Goal: Transaction & Acquisition: Book appointment/travel/reservation

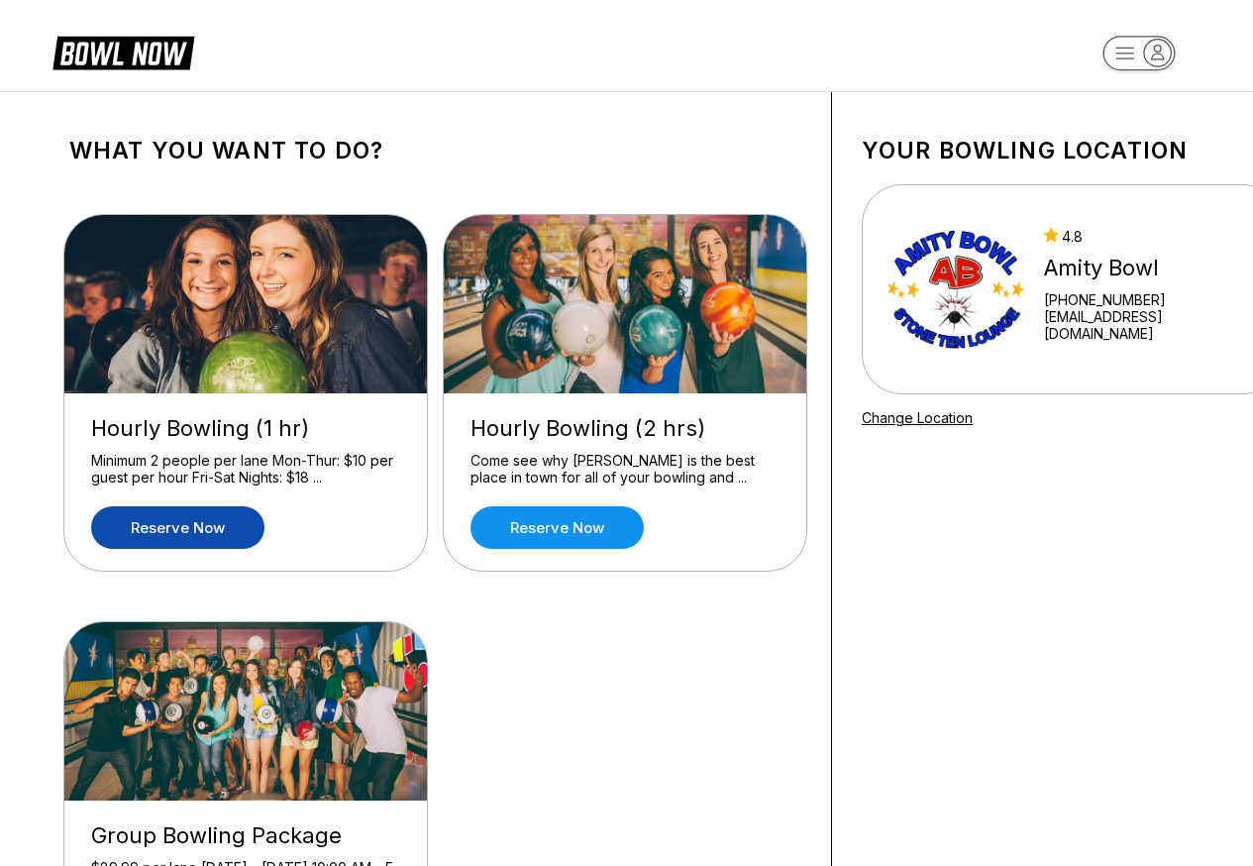
click at [204, 525] on link "Reserve now" at bounding box center [177, 527] width 173 height 43
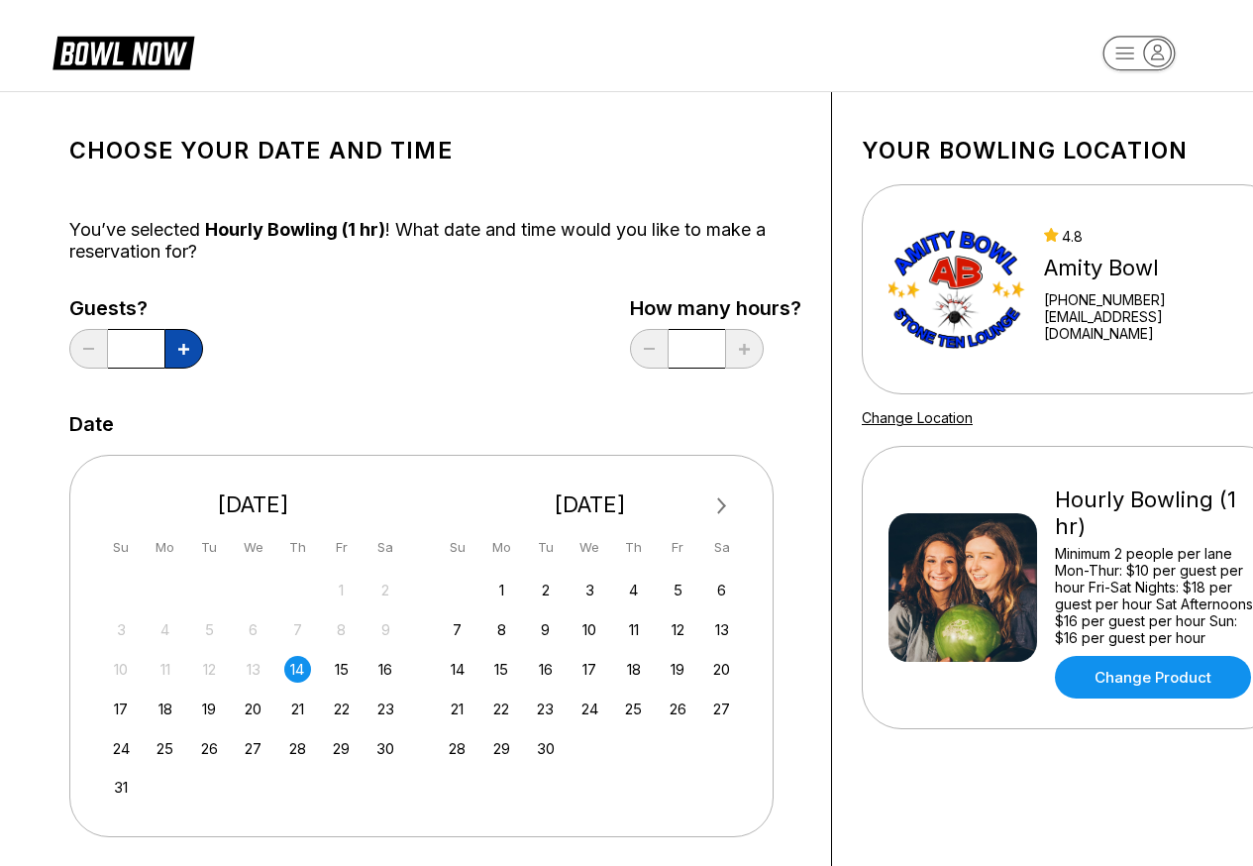
click at [172, 351] on button at bounding box center [183, 349] width 39 height 40
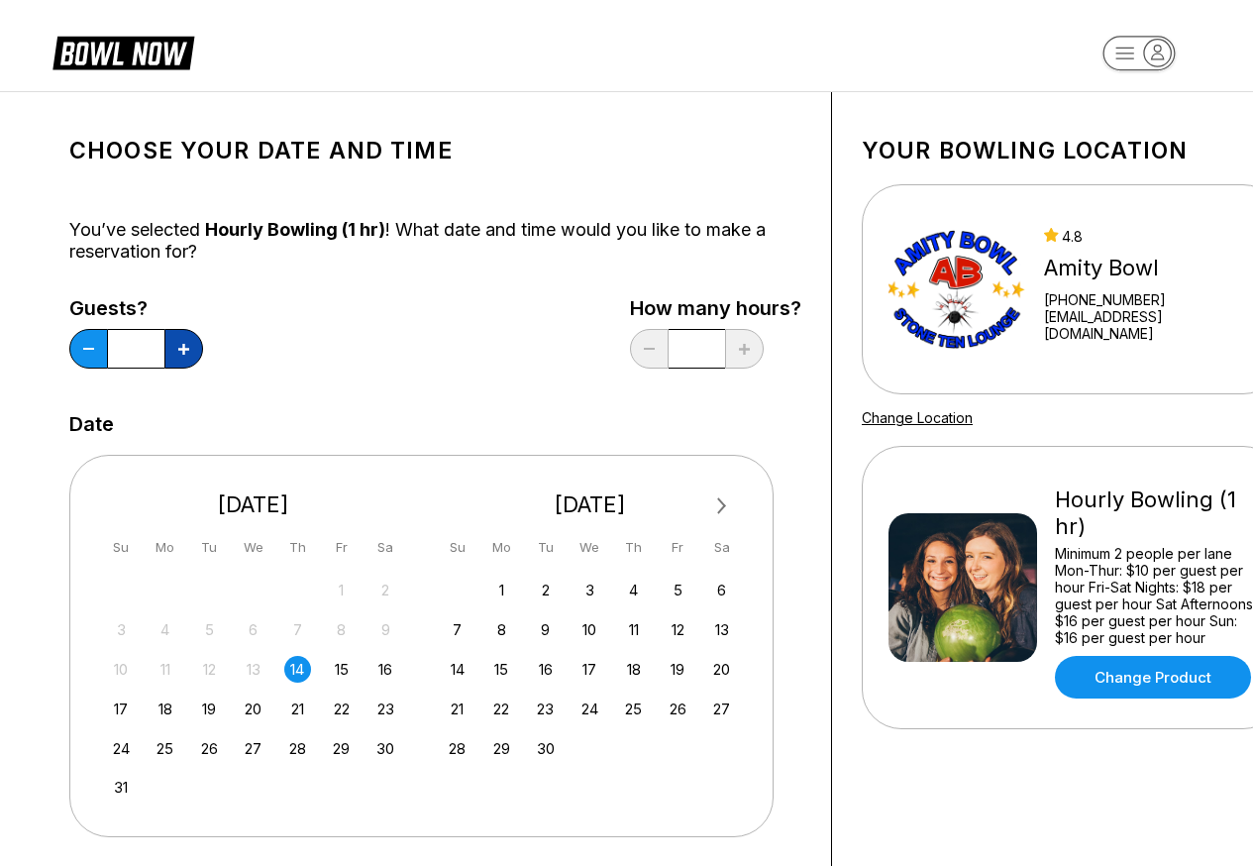
click at [172, 351] on button at bounding box center [183, 349] width 39 height 40
type input "**"
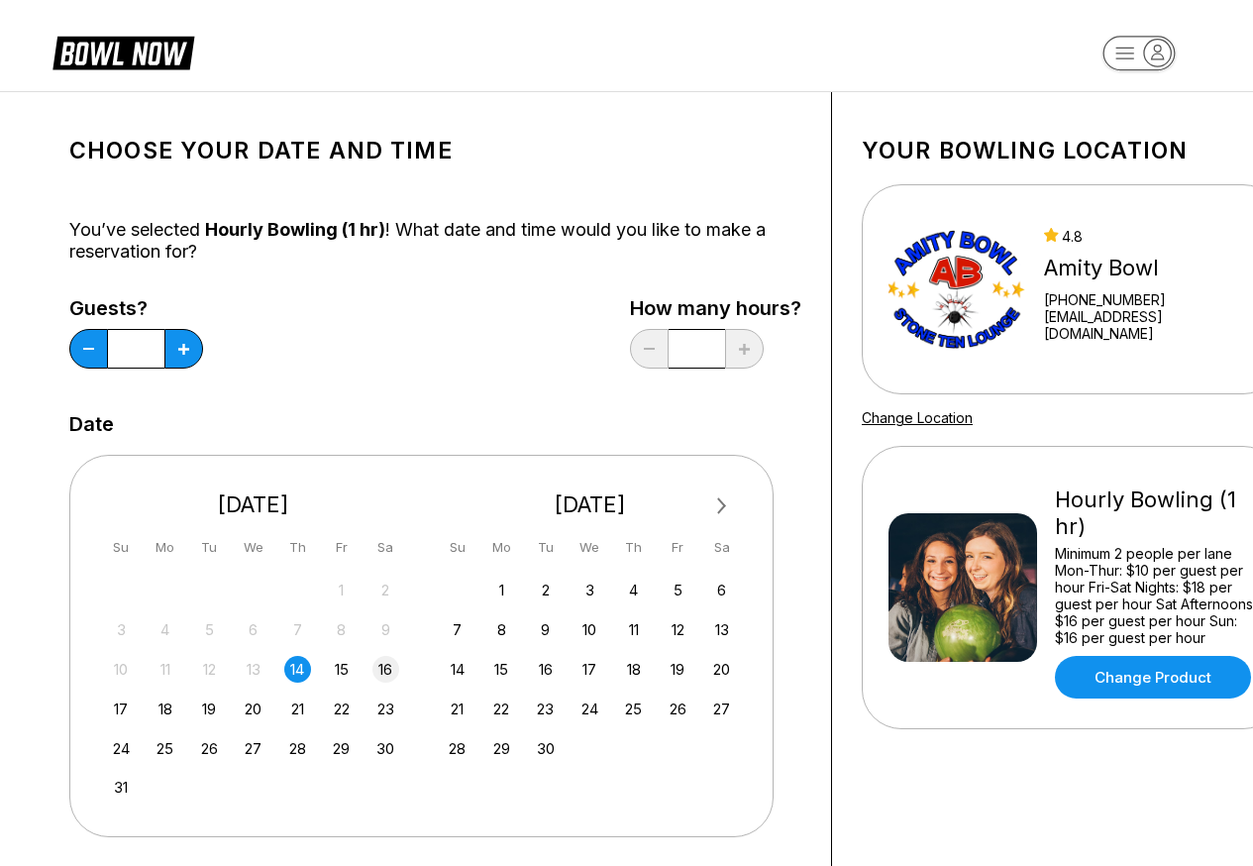
click at [382, 660] on div "16" at bounding box center [385, 669] width 27 height 27
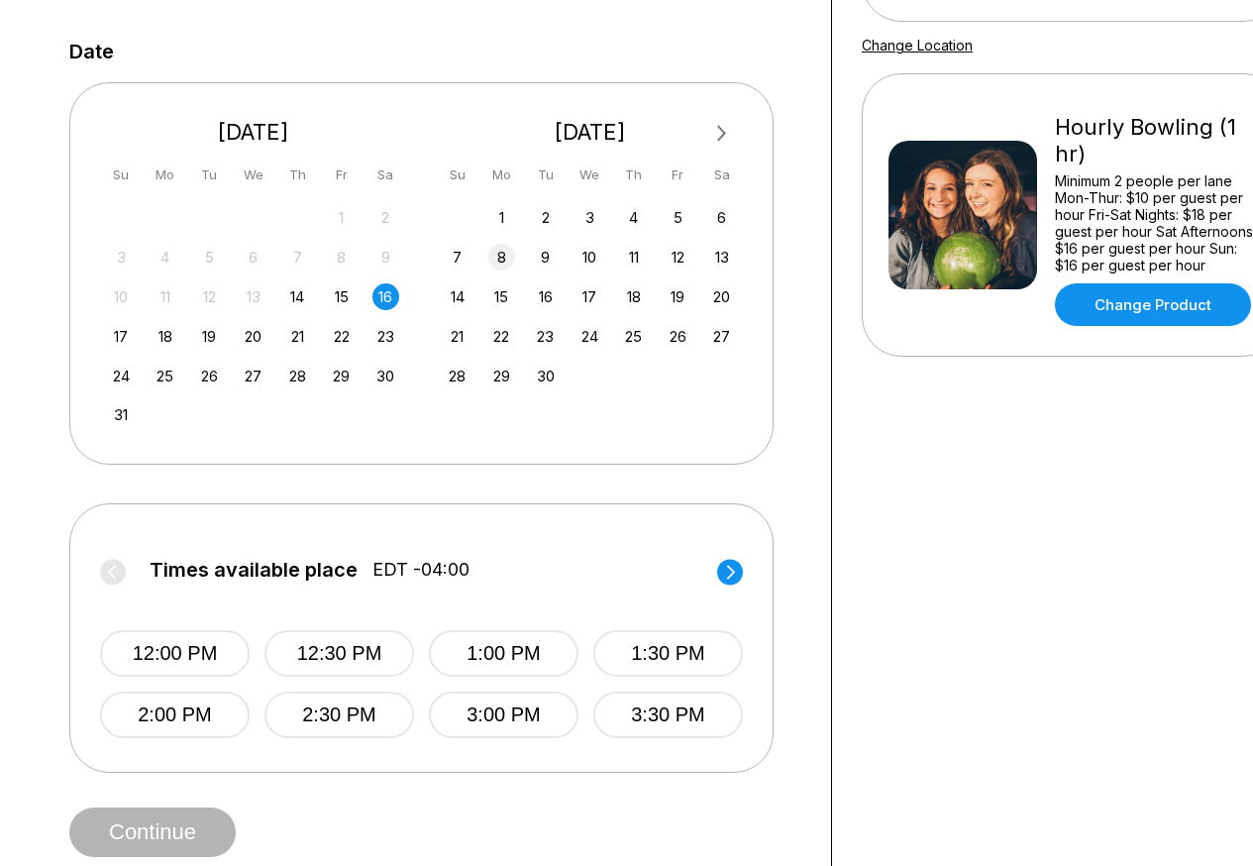
scroll to position [396, 0]
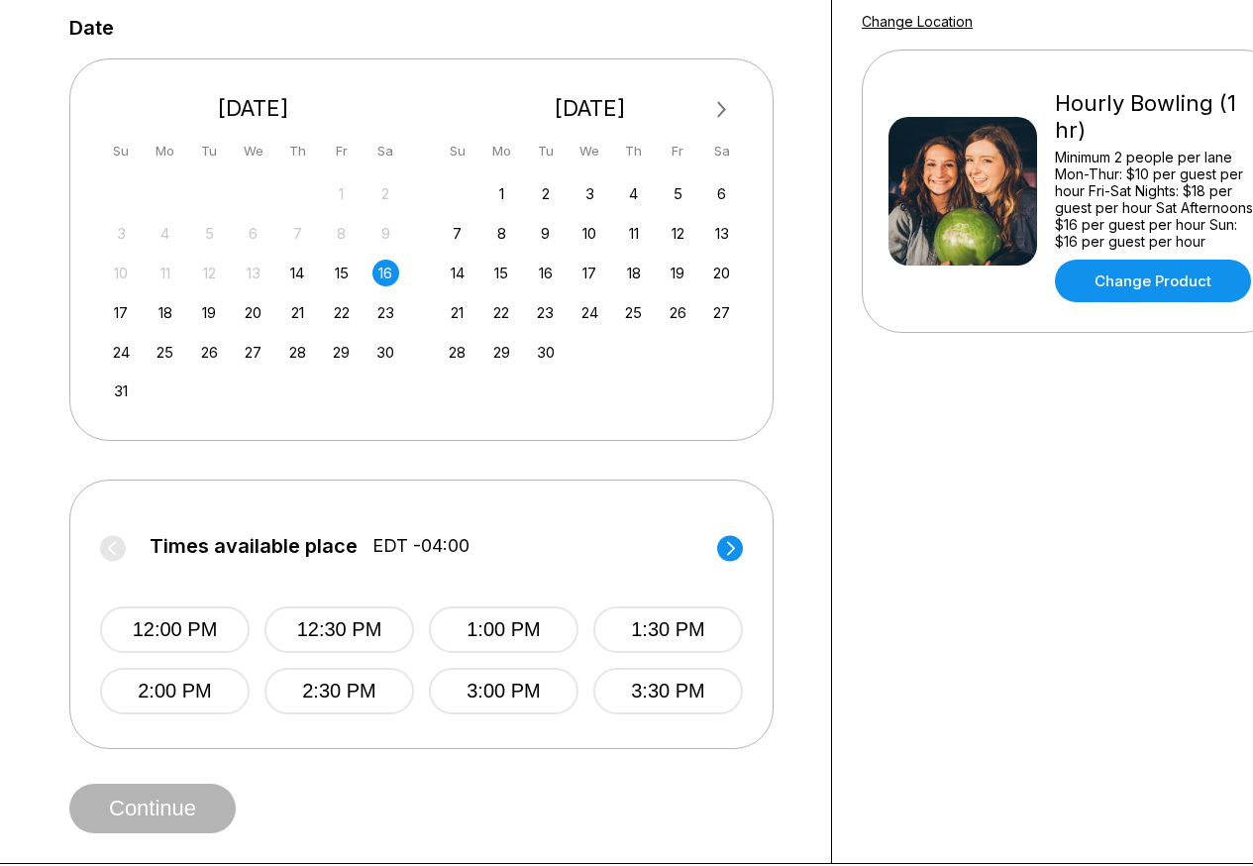
click at [725, 559] on circle at bounding box center [730, 548] width 26 height 26
click at [176, 697] on button "6:00 PM" at bounding box center [175, 691] width 150 height 47
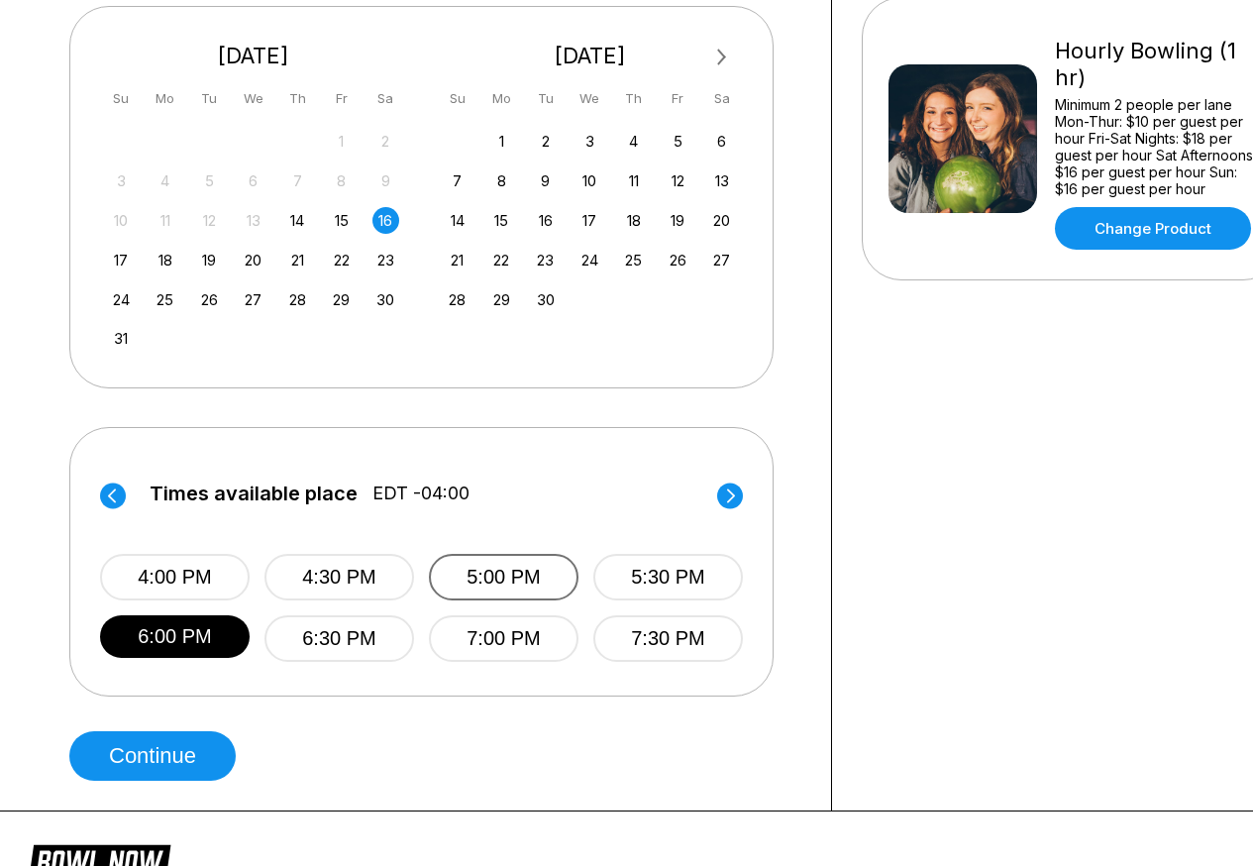
scroll to position [693, 0]
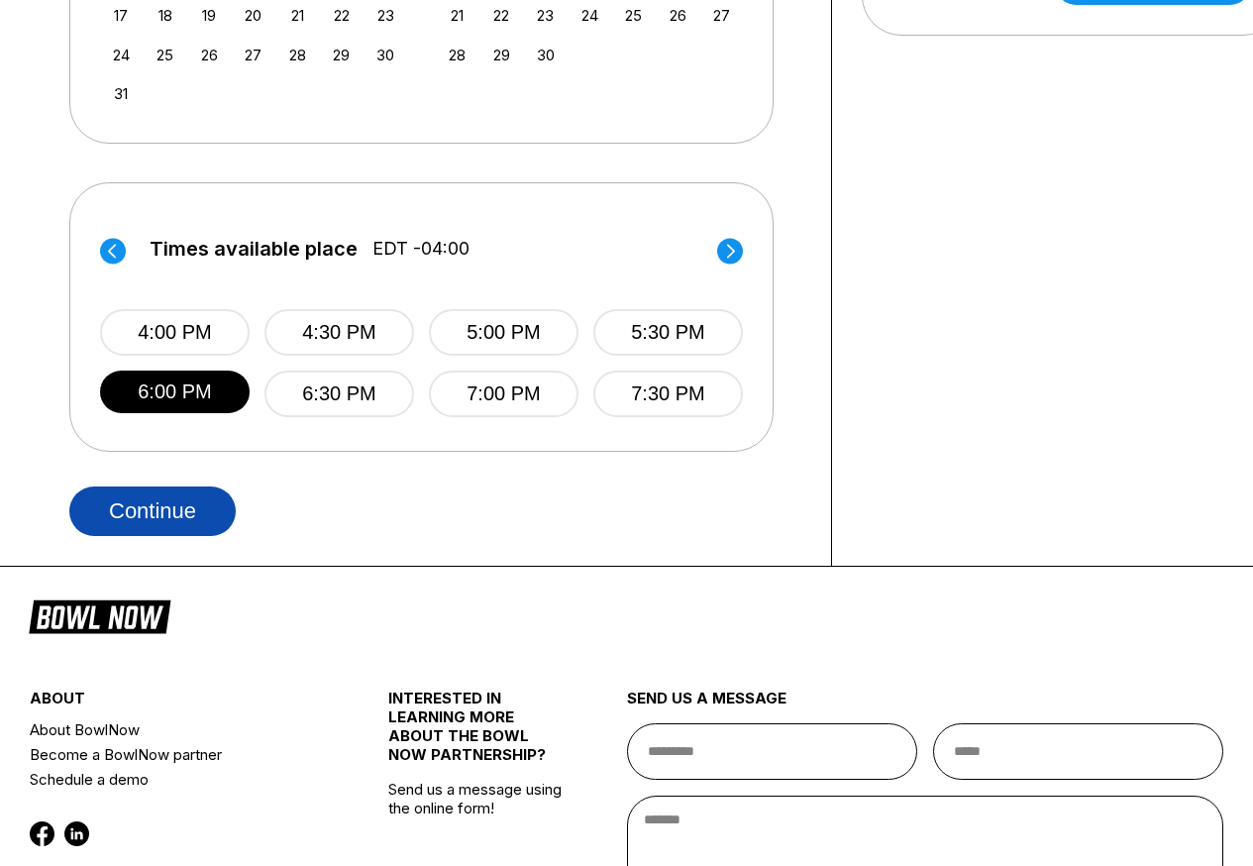
click at [125, 526] on button "Continue" at bounding box center [152, 511] width 166 height 50
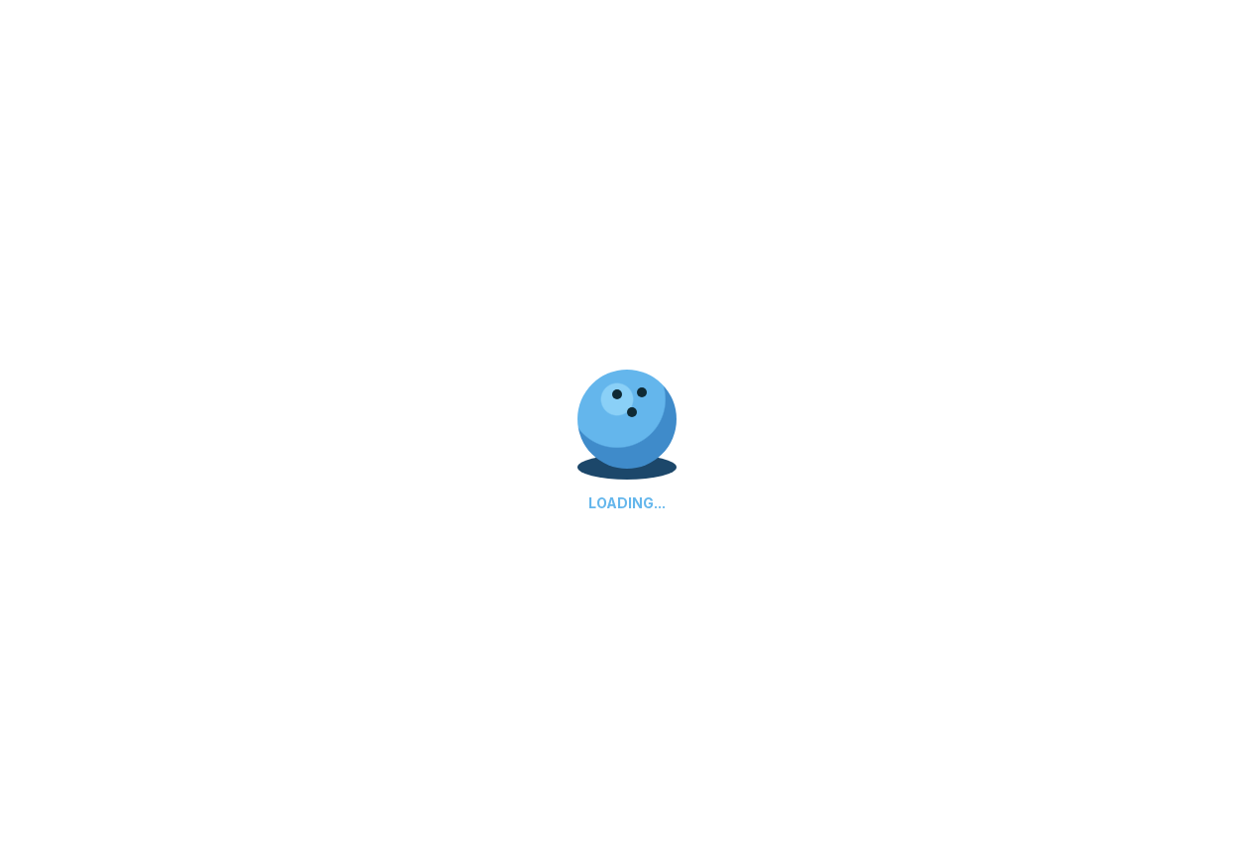
scroll to position [0, 0]
select select "**"
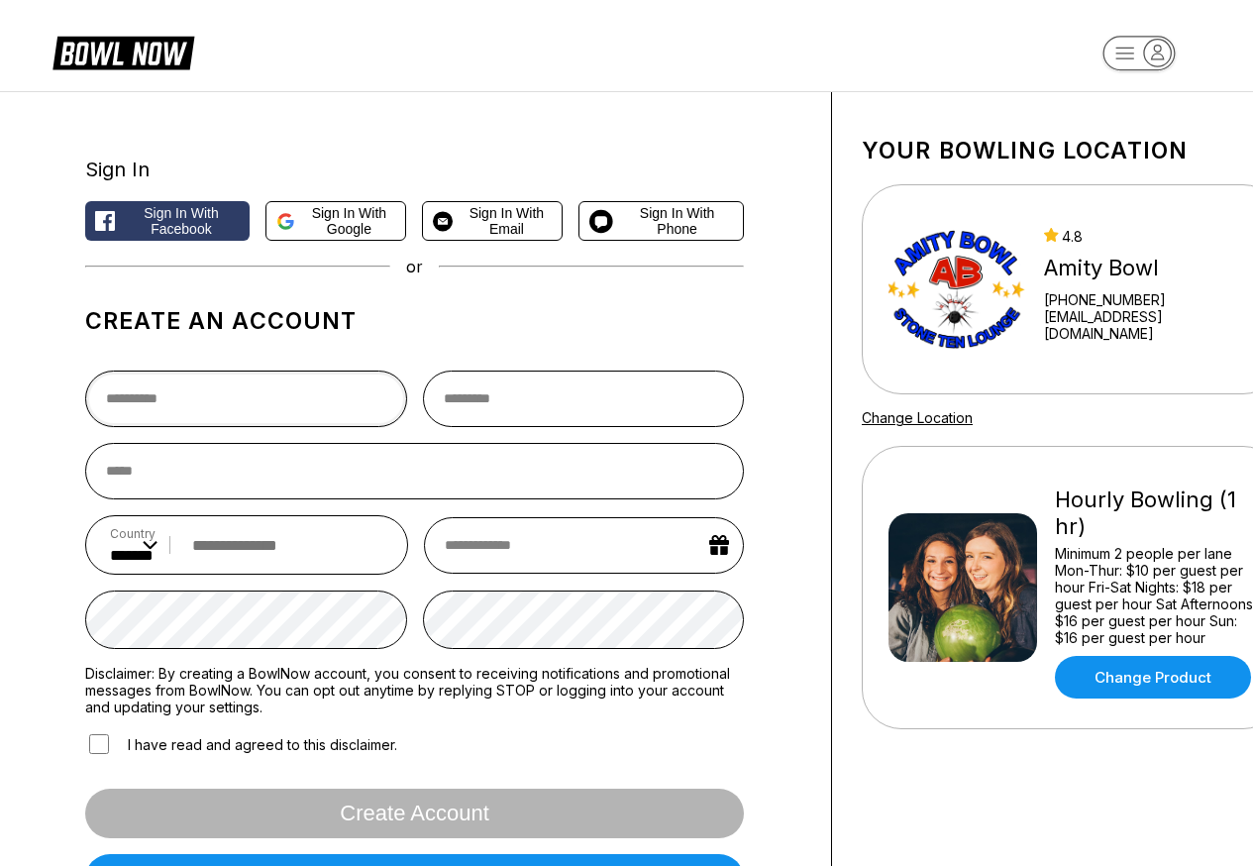
click at [192, 404] on input "text" at bounding box center [246, 398] width 322 height 56
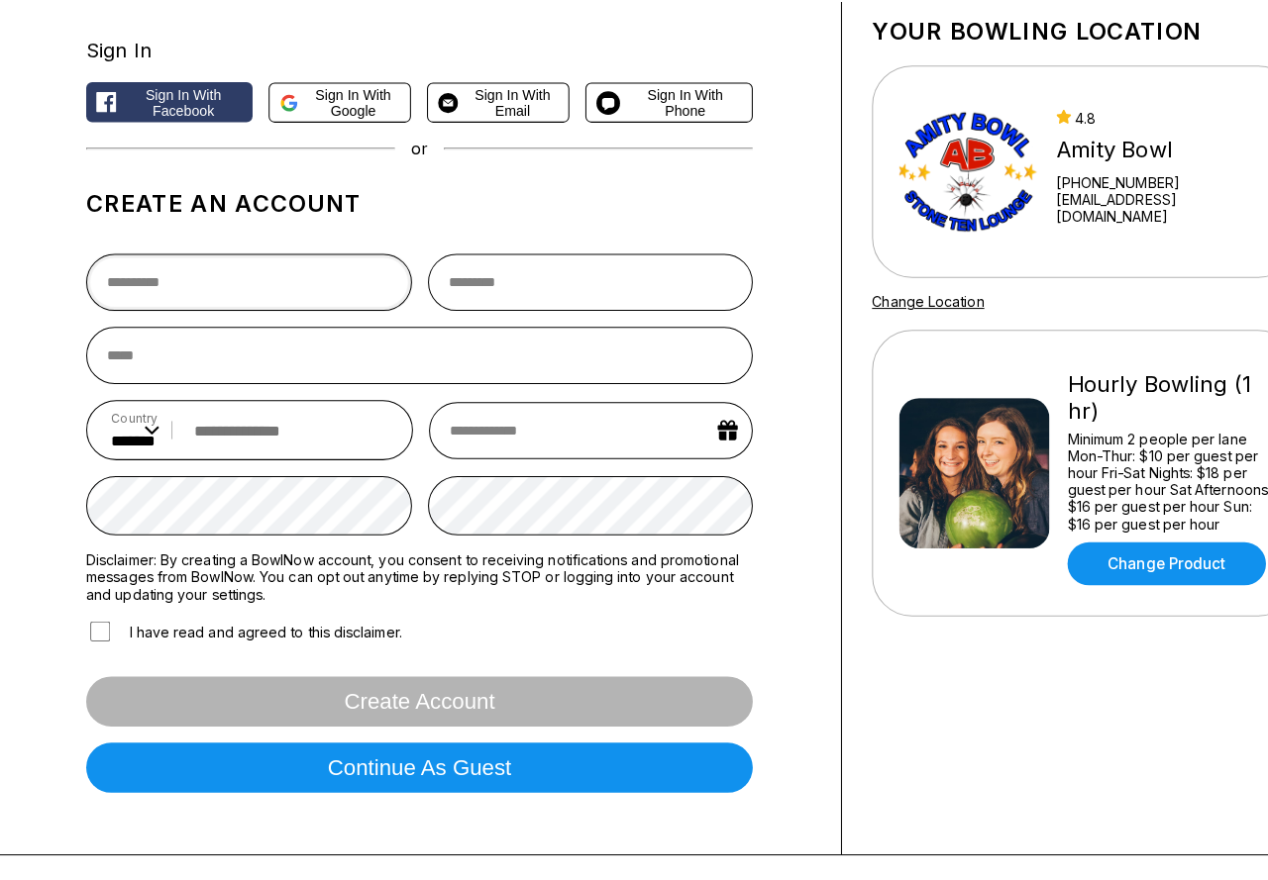
scroll to position [297, 0]
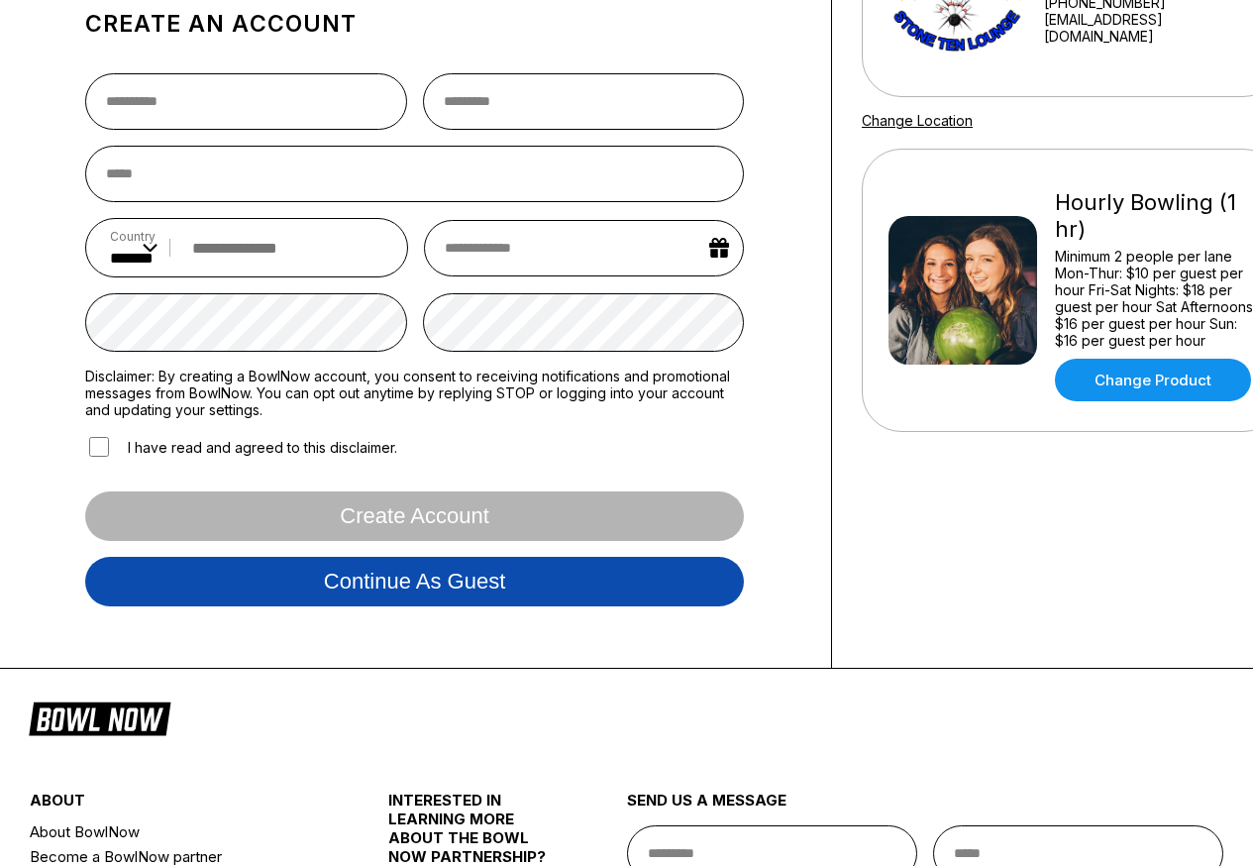
click at [416, 581] on button "Continue as guest" at bounding box center [414, 582] width 659 height 50
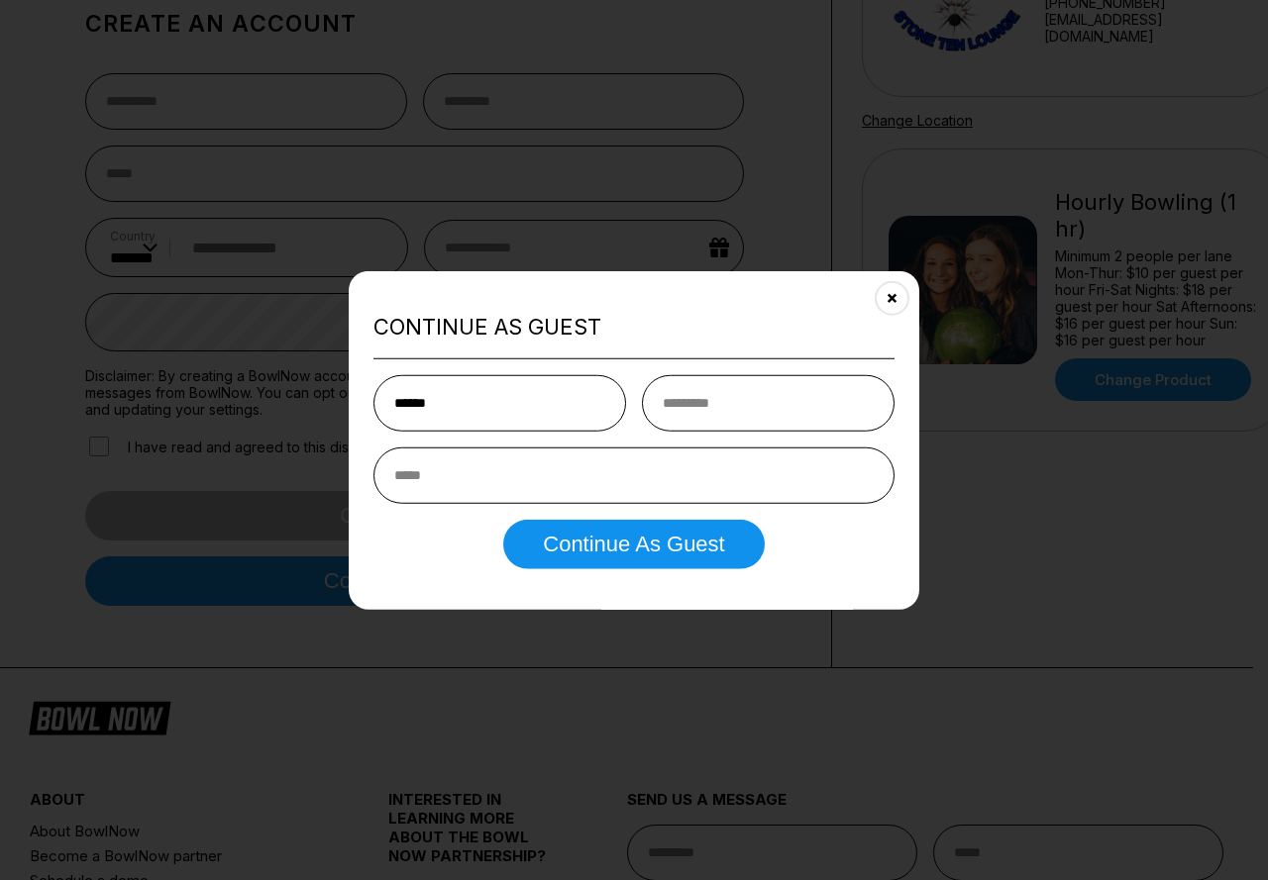
type input "******"
click at [699, 396] on input "text" at bounding box center [768, 403] width 253 height 56
type input "**********"
click at [542, 466] on input "email" at bounding box center [633, 476] width 521 height 56
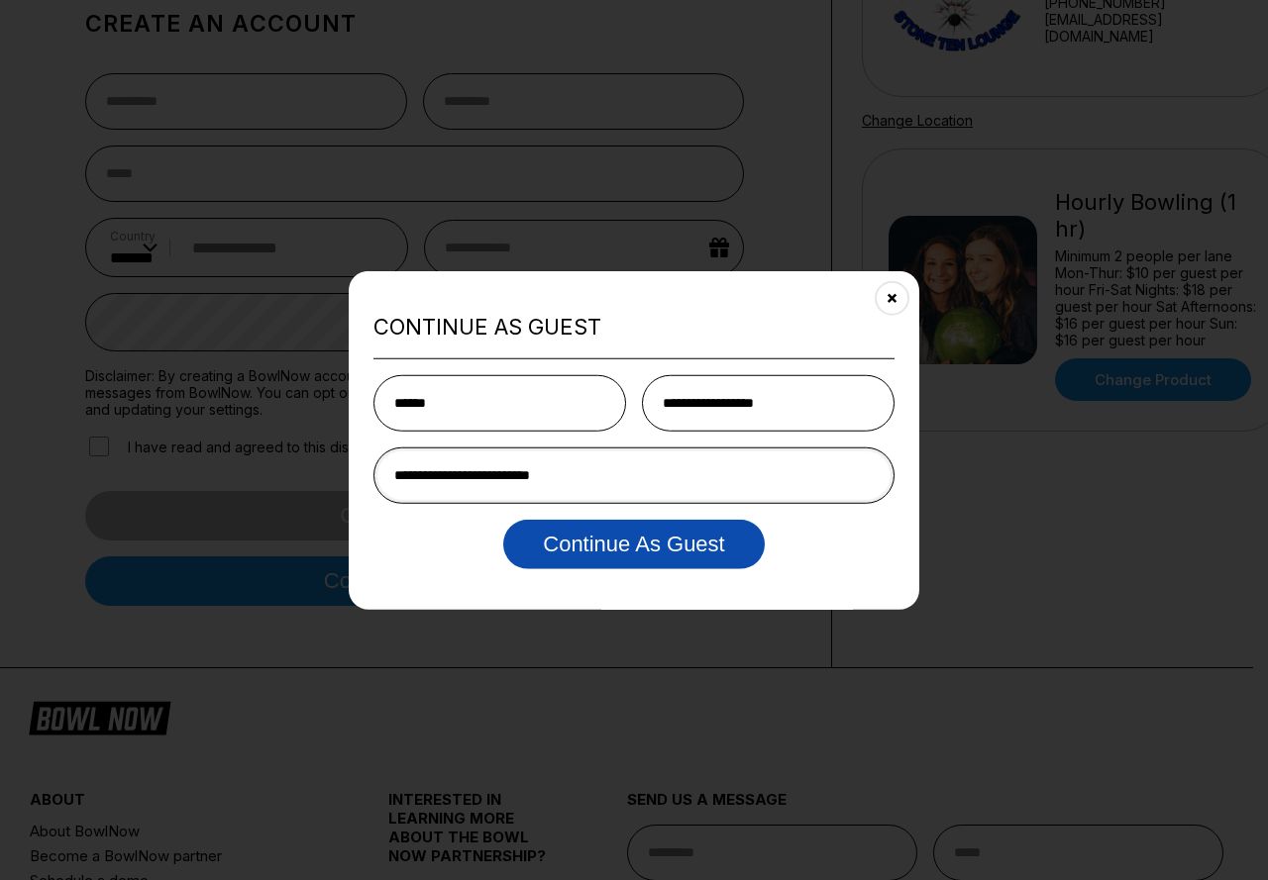
type input "**********"
click at [657, 541] on button "Continue as Guest" at bounding box center [633, 545] width 260 height 50
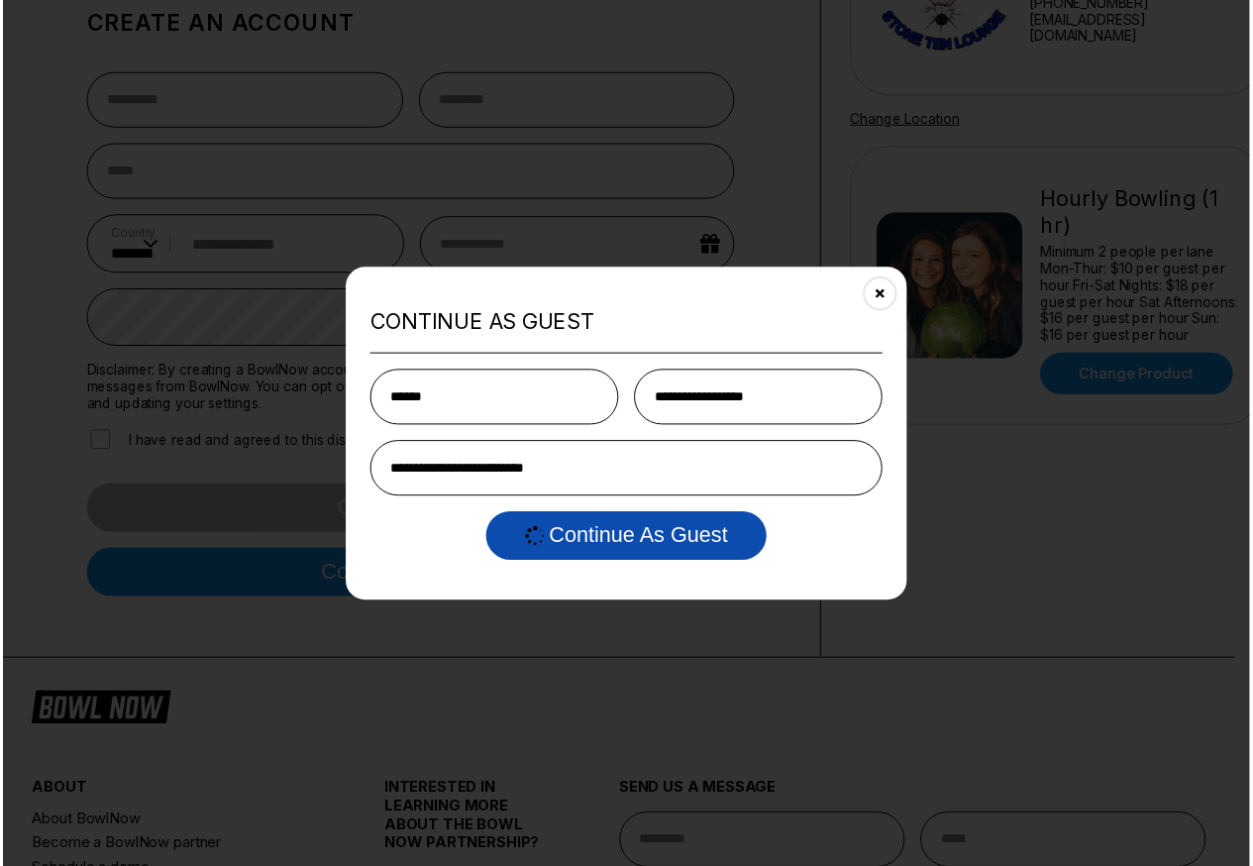
scroll to position [0, 0]
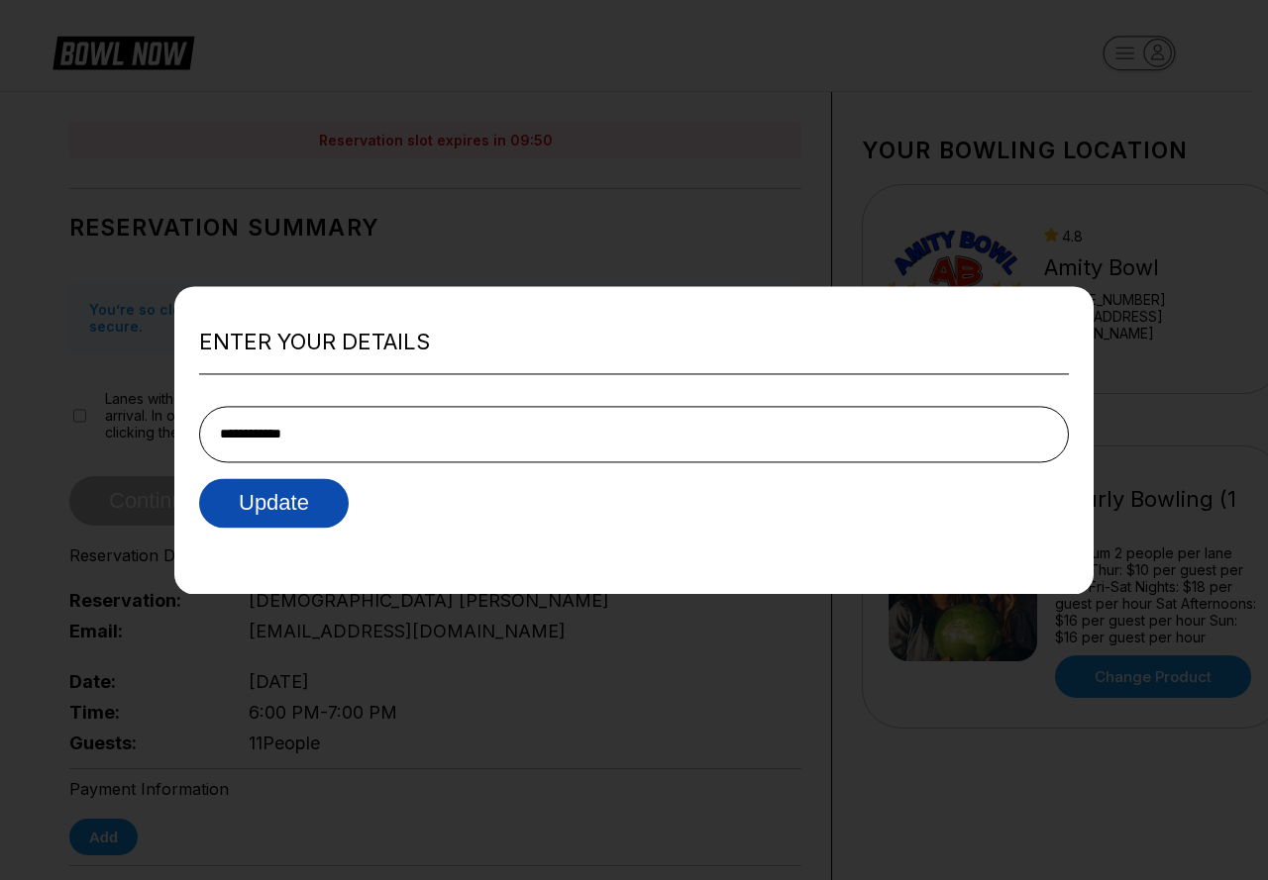
type input "**********"
click at [290, 498] on button "Update" at bounding box center [274, 503] width 150 height 50
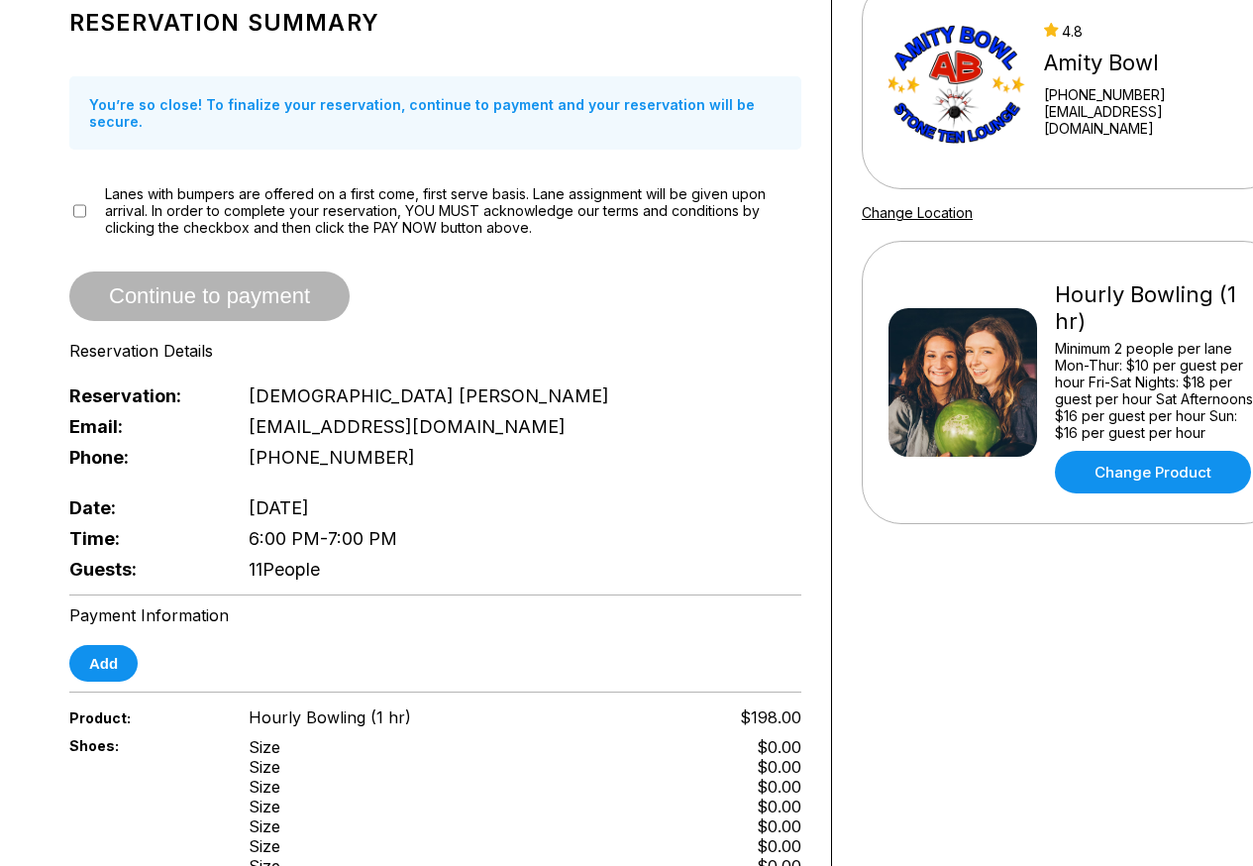
scroll to position [198, 0]
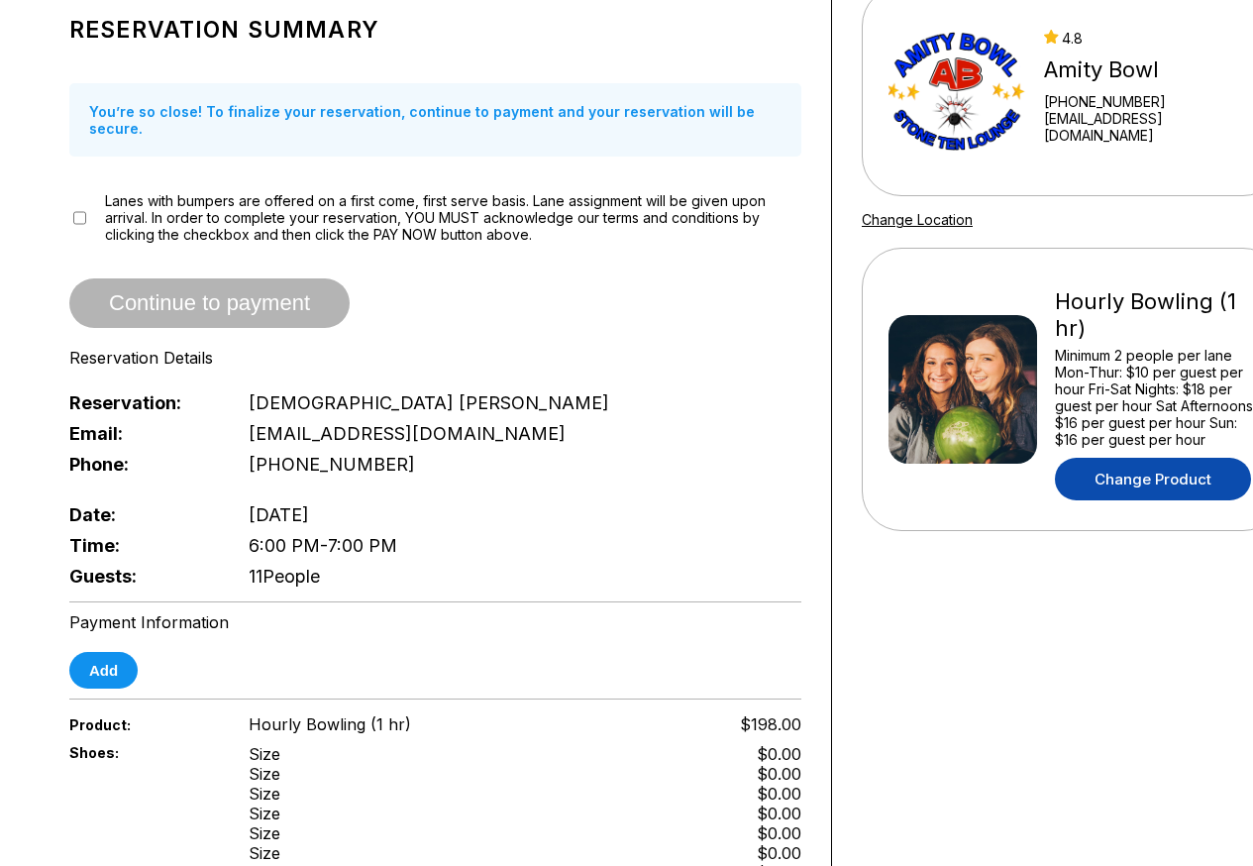
click at [1124, 499] on link "Change Product" at bounding box center [1153, 479] width 196 height 43
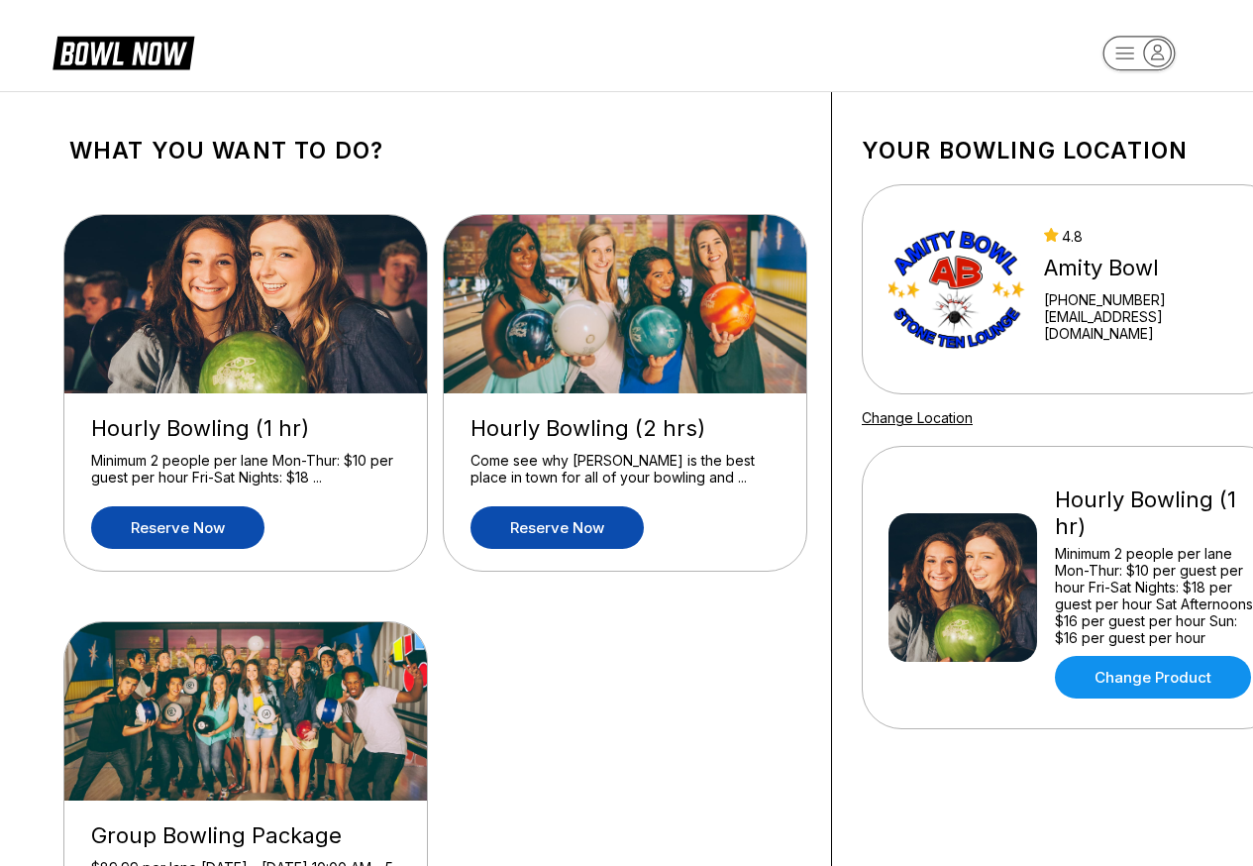
click at [552, 522] on link "Reserve now" at bounding box center [556, 527] width 173 height 43
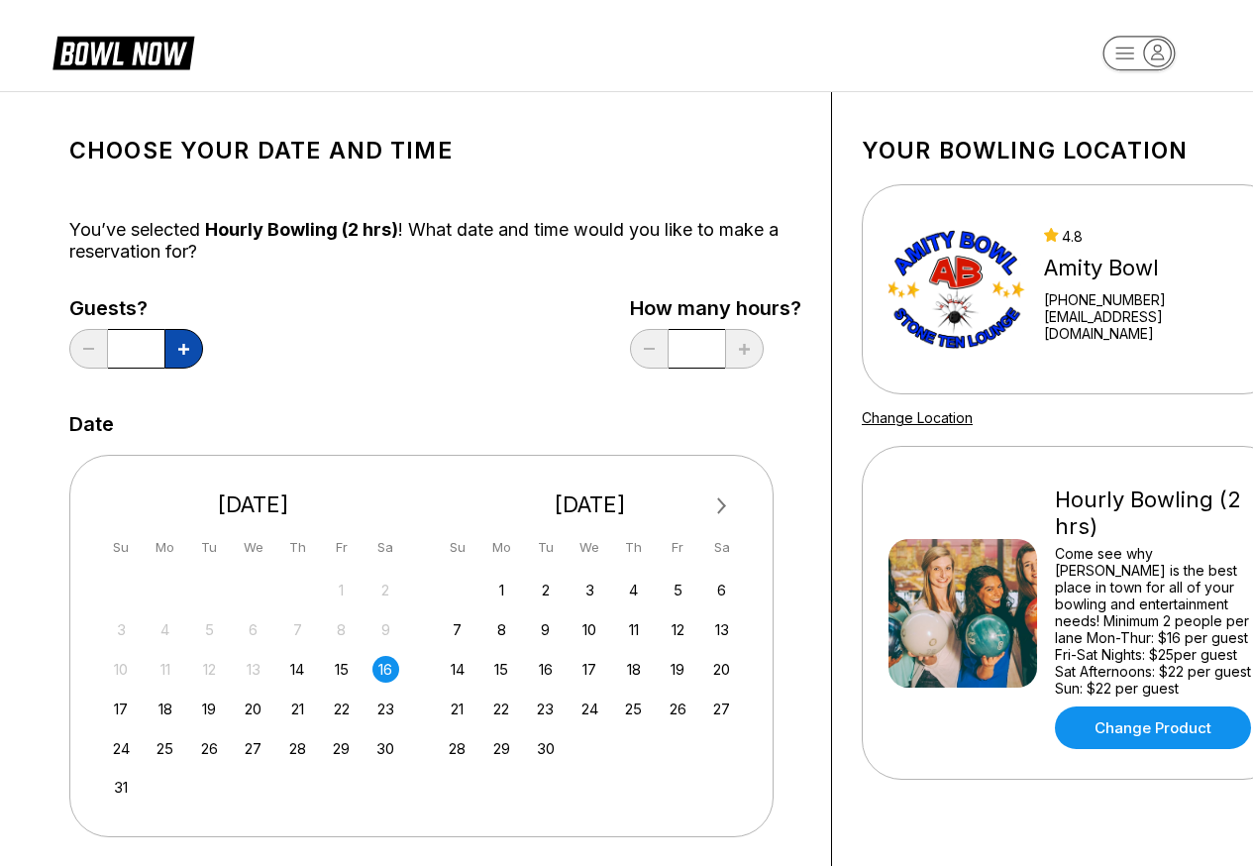
click at [192, 351] on button at bounding box center [183, 349] width 39 height 40
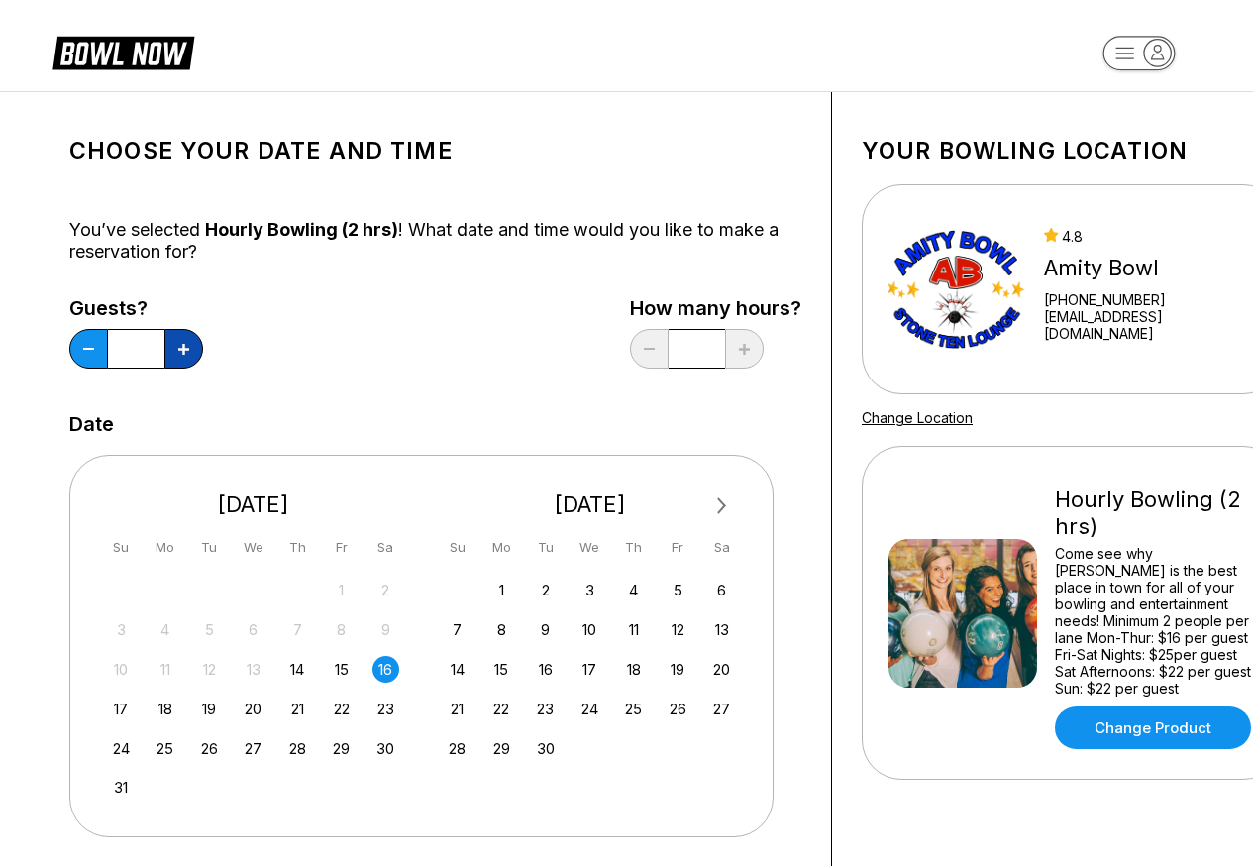
click at [192, 351] on button at bounding box center [183, 349] width 39 height 40
type input "**"
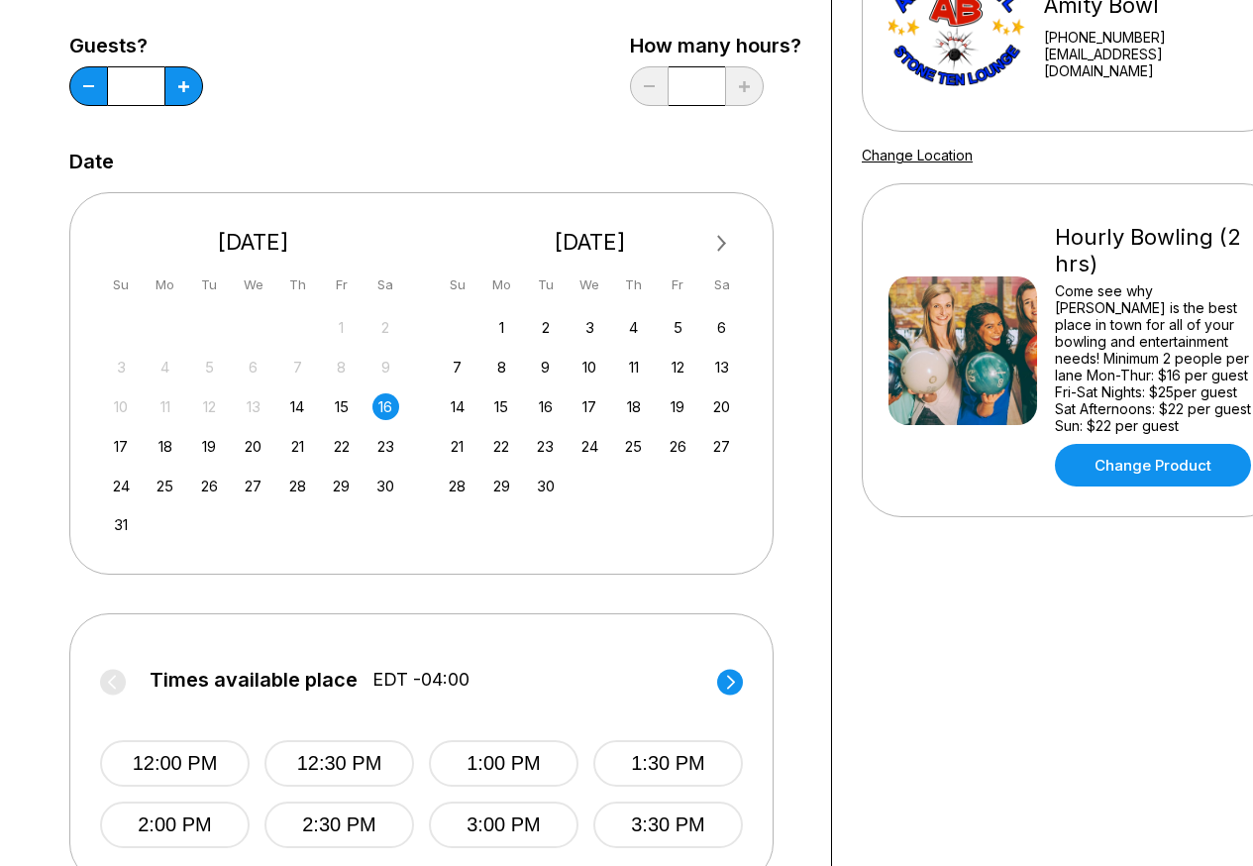
scroll to position [297, 0]
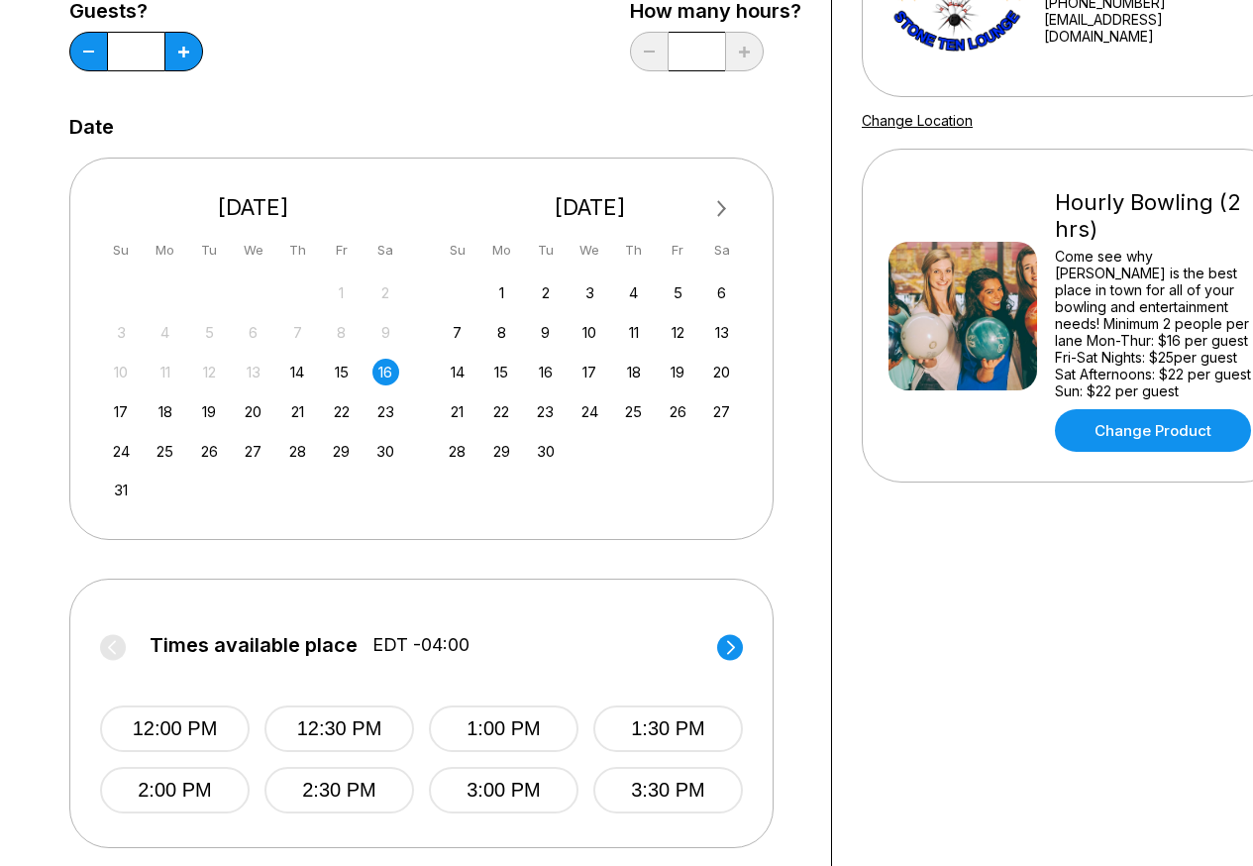
click at [721, 642] on circle at bounding box center [730, 647] width 26 height 26
click at [113, 645] on circle at bounding box center [113, 647] width 26 height 26
click at [159, 794] on button "6:00 PM" at bounding box center [175, 790] width 150 height 47
click at [337, 785] on button "6:30 PM" at bounding box center [339, 790] width 150 height 47
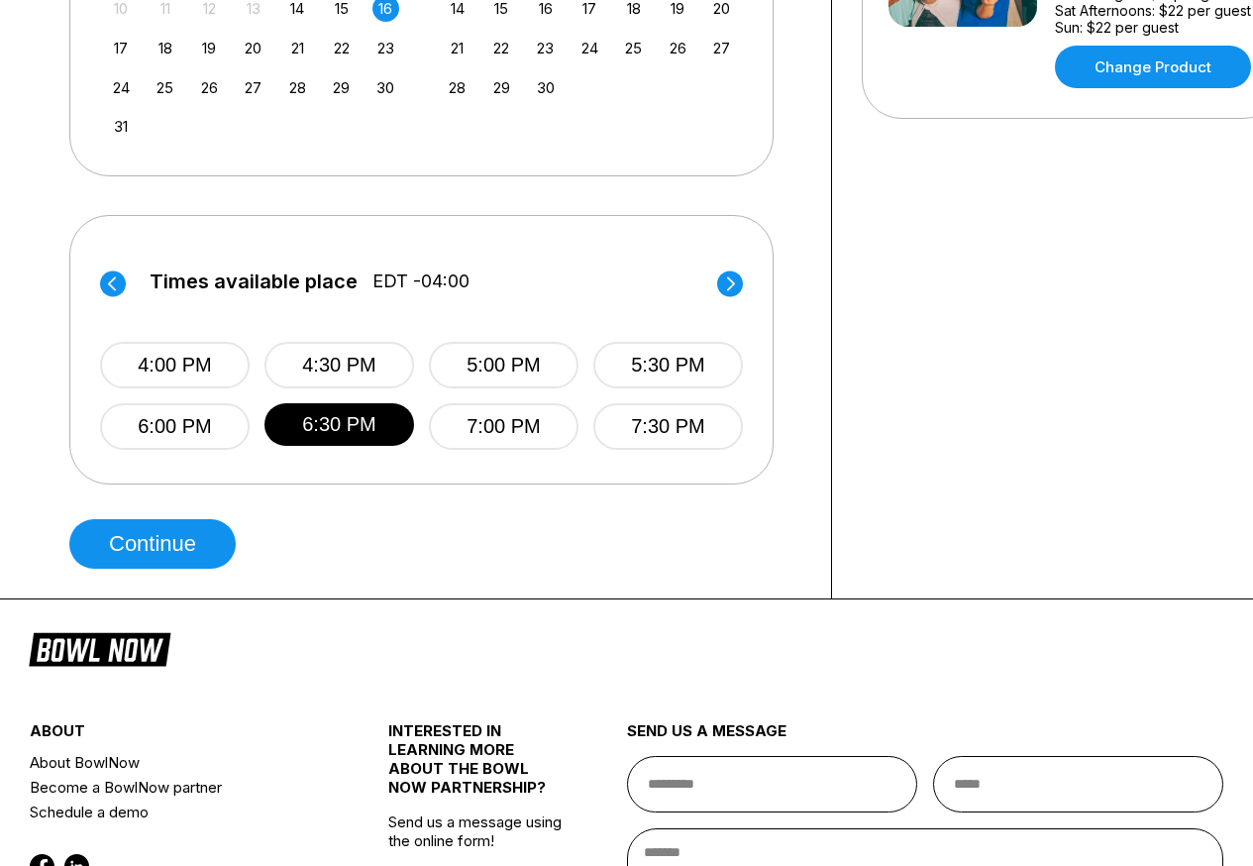
scroll to position [693, 0]
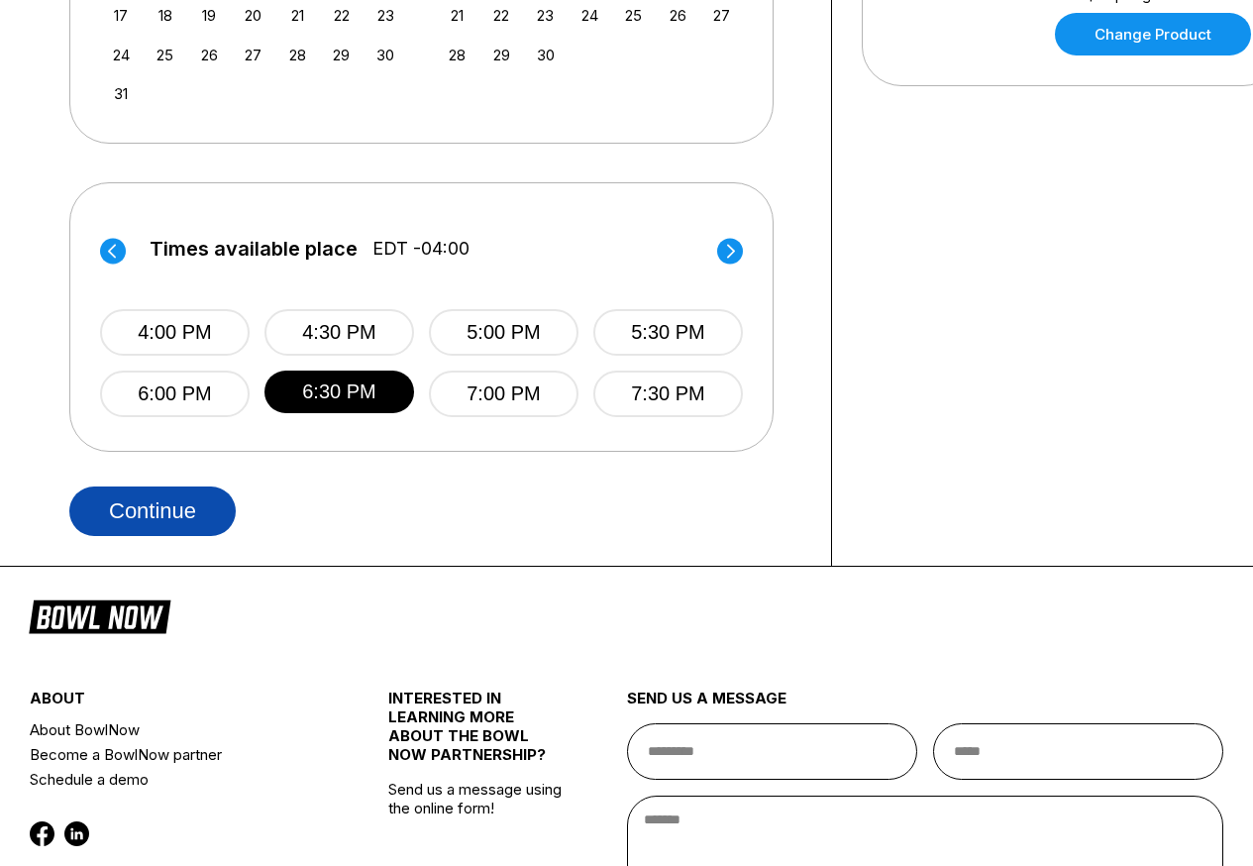
click at [143, 508] on button "Continue" at bounding box center [152, 511] width 166 height 50
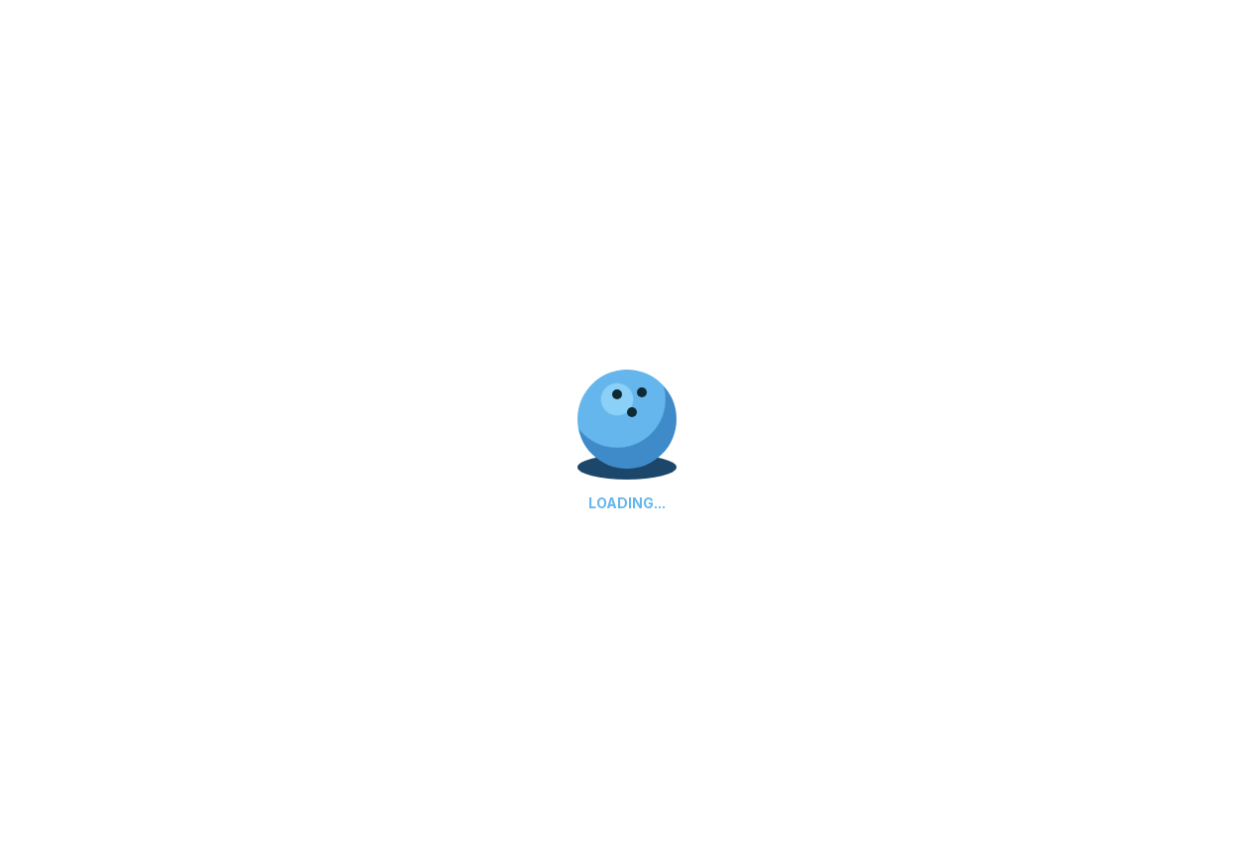
scroll to position [0, 0]
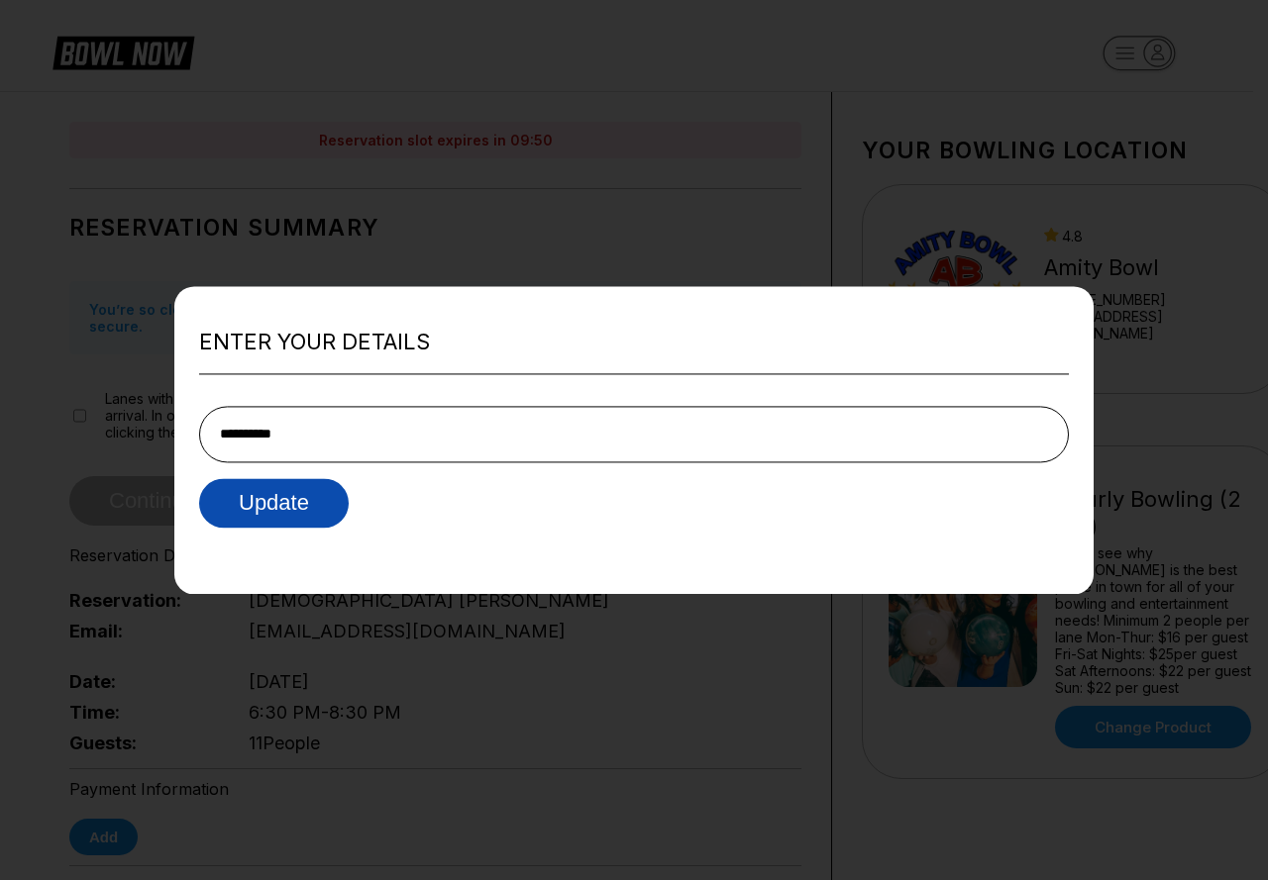
type input "**********"
click at [296, 499] on button "Update" at bounding box center [274, 503] width 150 height 50
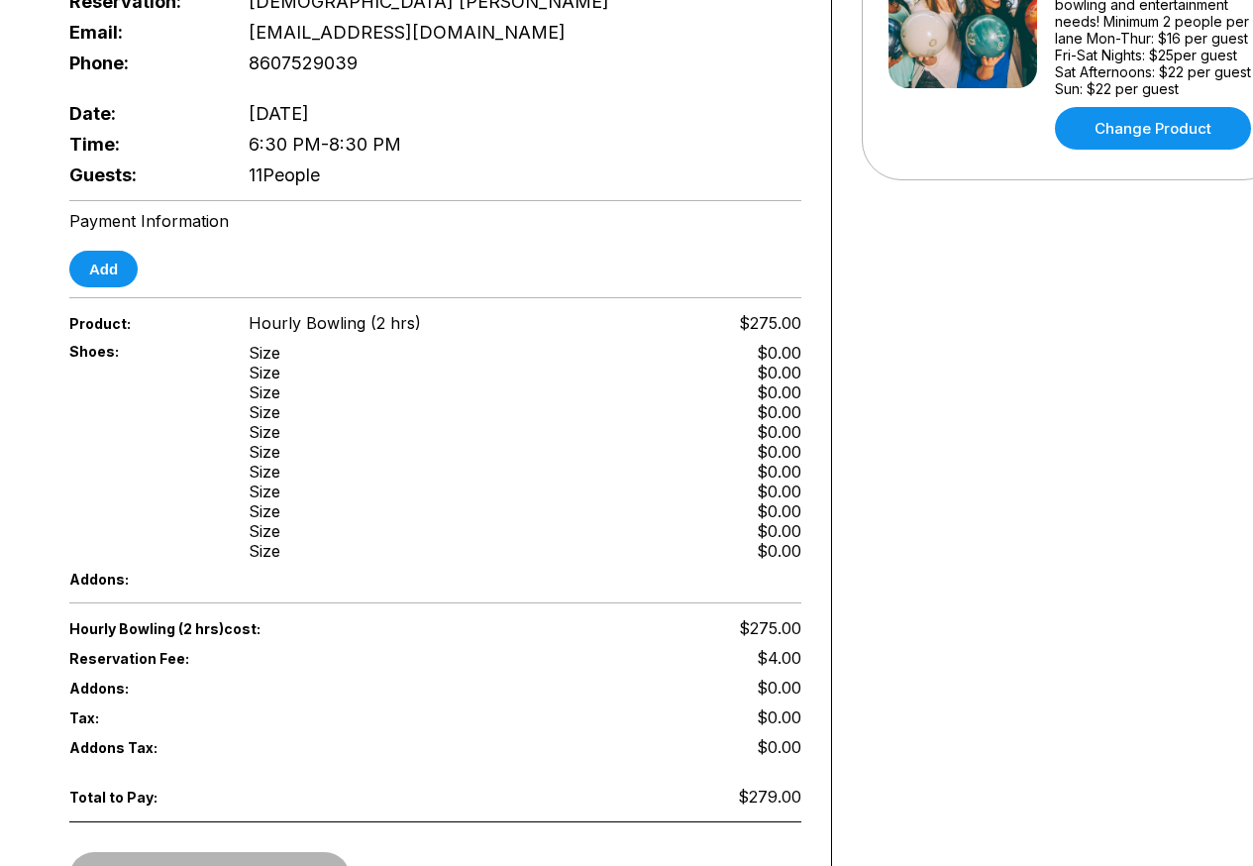
scroll to position [891, 0]
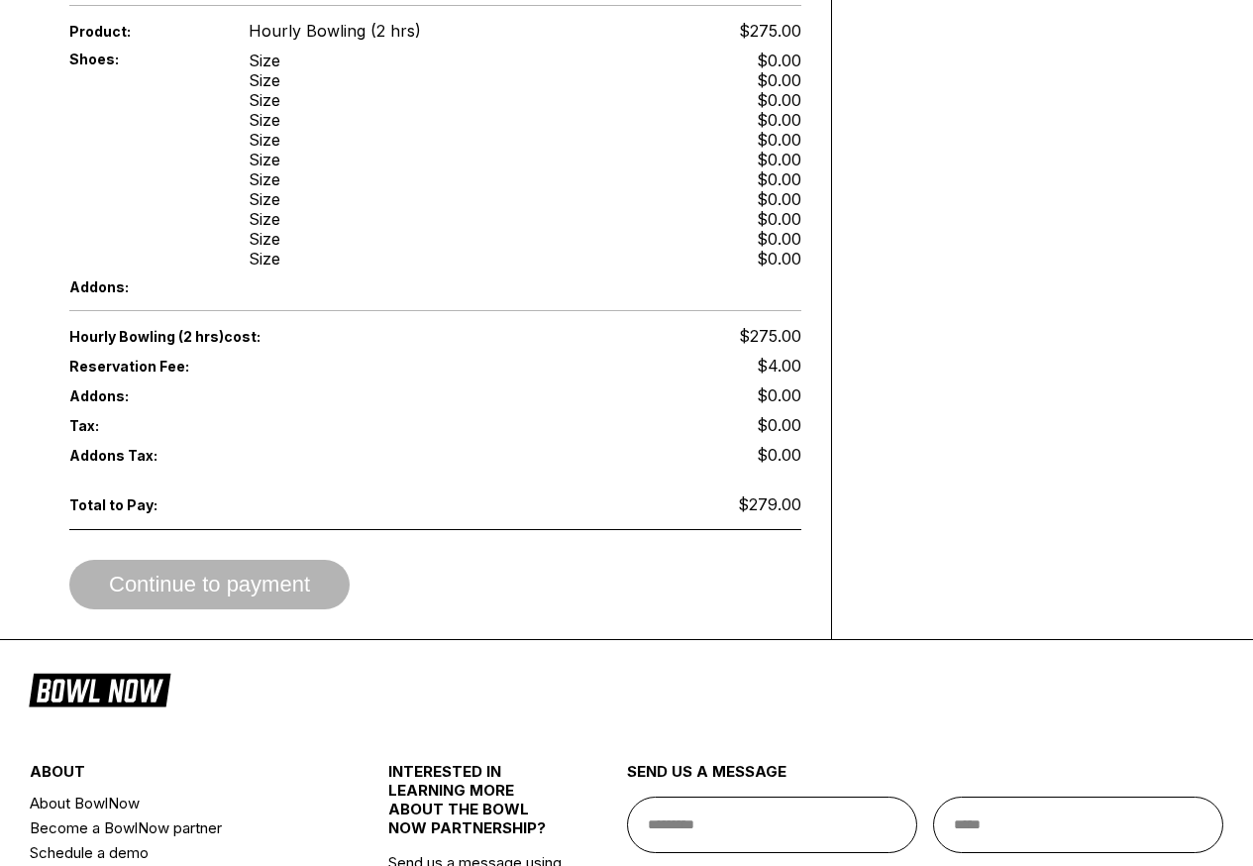
click at [243, 571] on div "Continue to payment" at bounding box center [435, 585] width 732 height 50
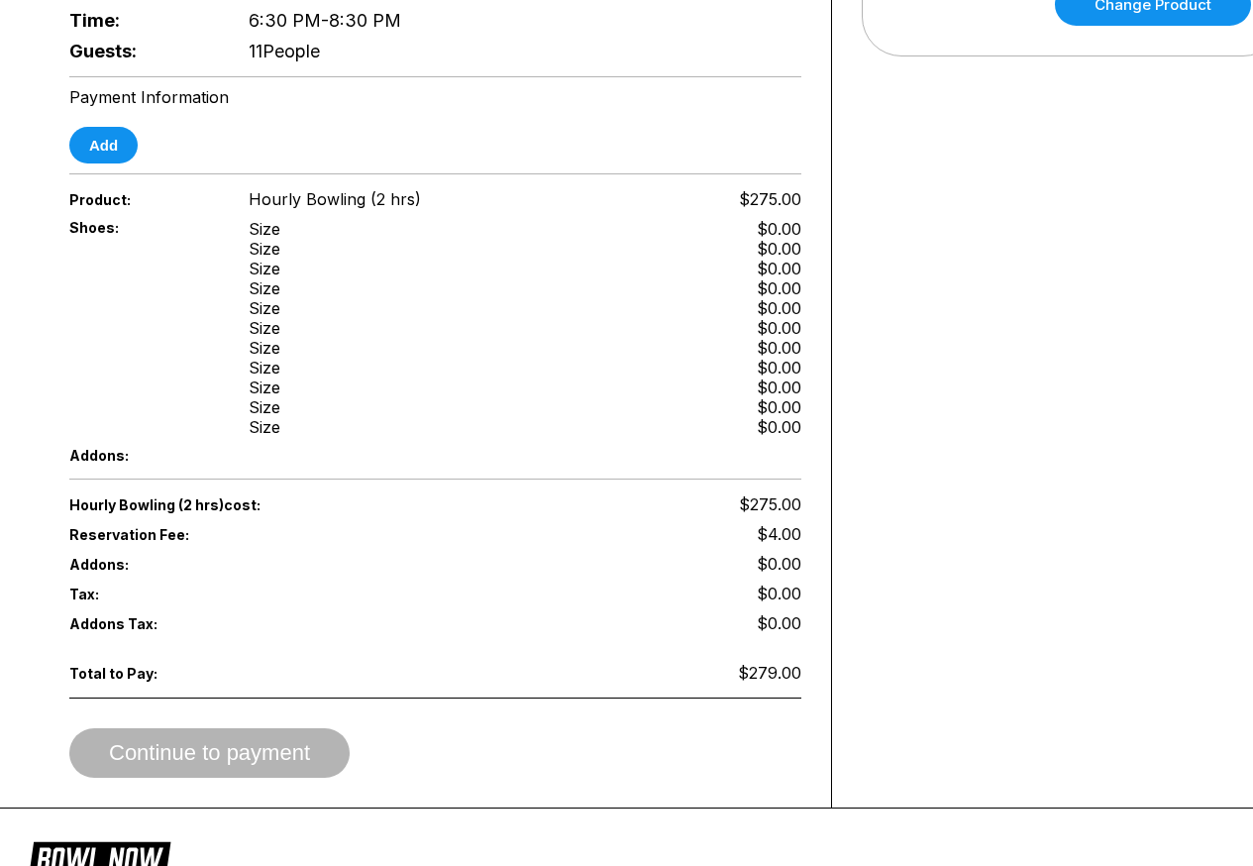
scroll to position [495, 0]
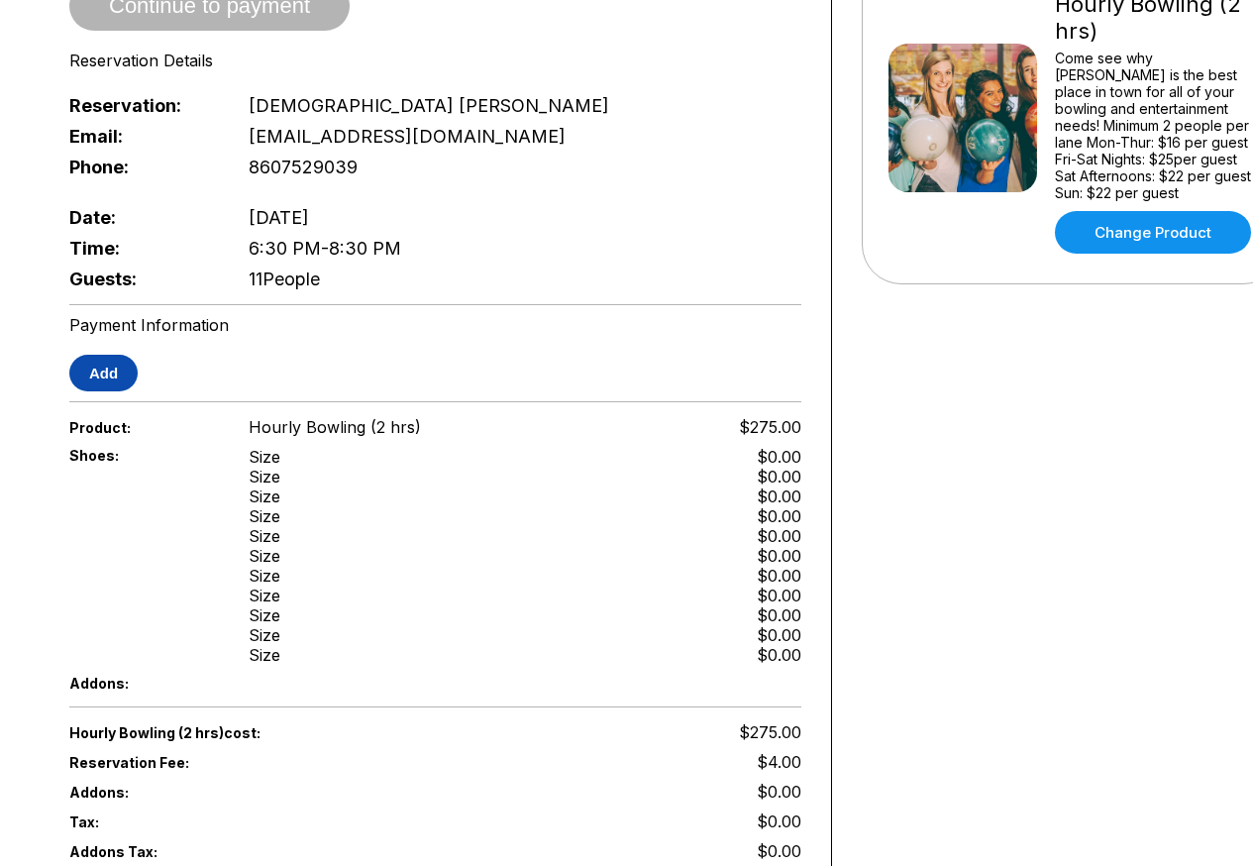
click at [101, 360] on button "Add" at bounding box center [103, 373] width 68 height 37
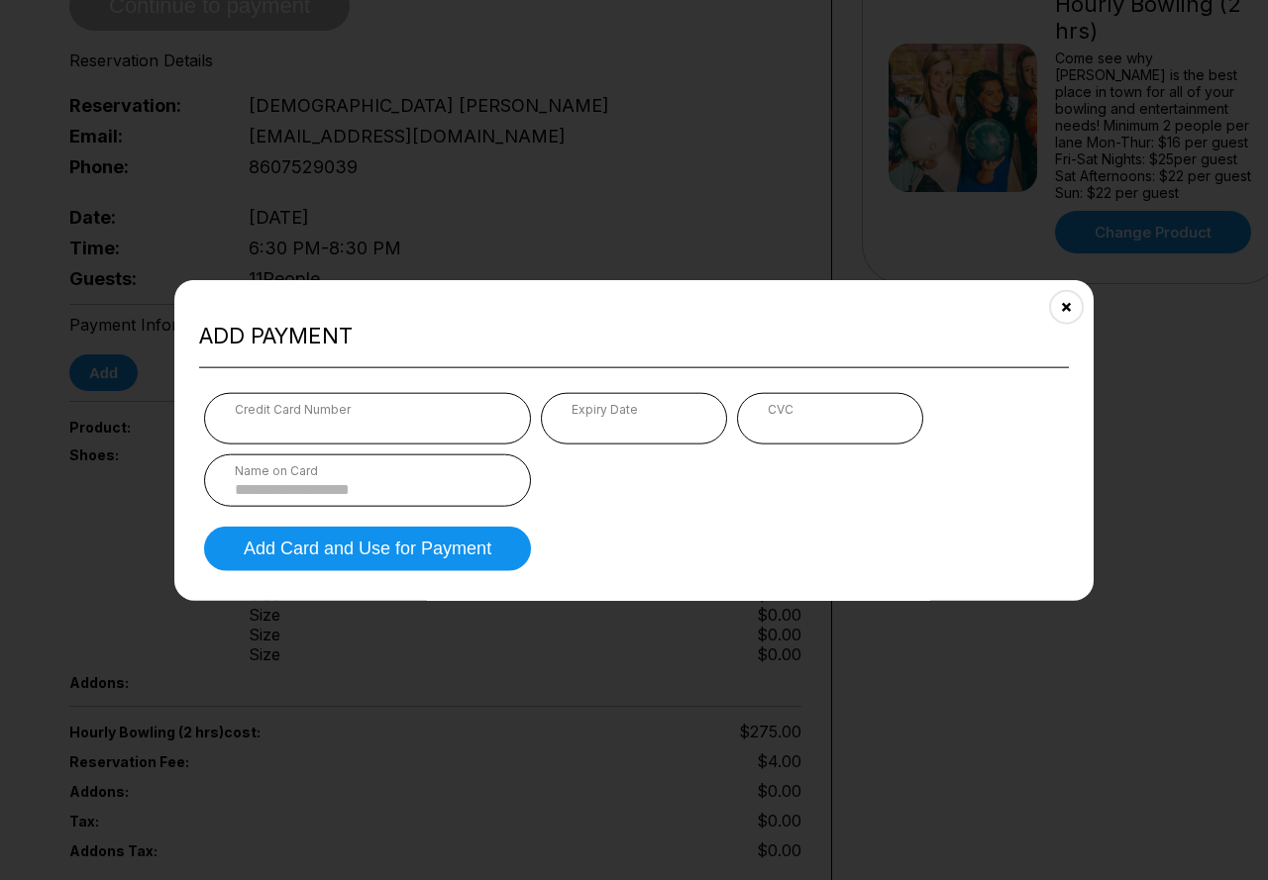
click at [324, 414] on div "Credit Card Number" at bounding box center [367, 409] width 265 height 15
drag, startPoint x: 292, startPoint y: 415, endPoint x: 267, endPoint y: 421, distance: 25.5
click at [290, 415] on div "Credit Card Number" at bounding box center [367, 409] width 265 height 15
click at [284, 481] on input at bounding box center [367, 489] width 265 height 17
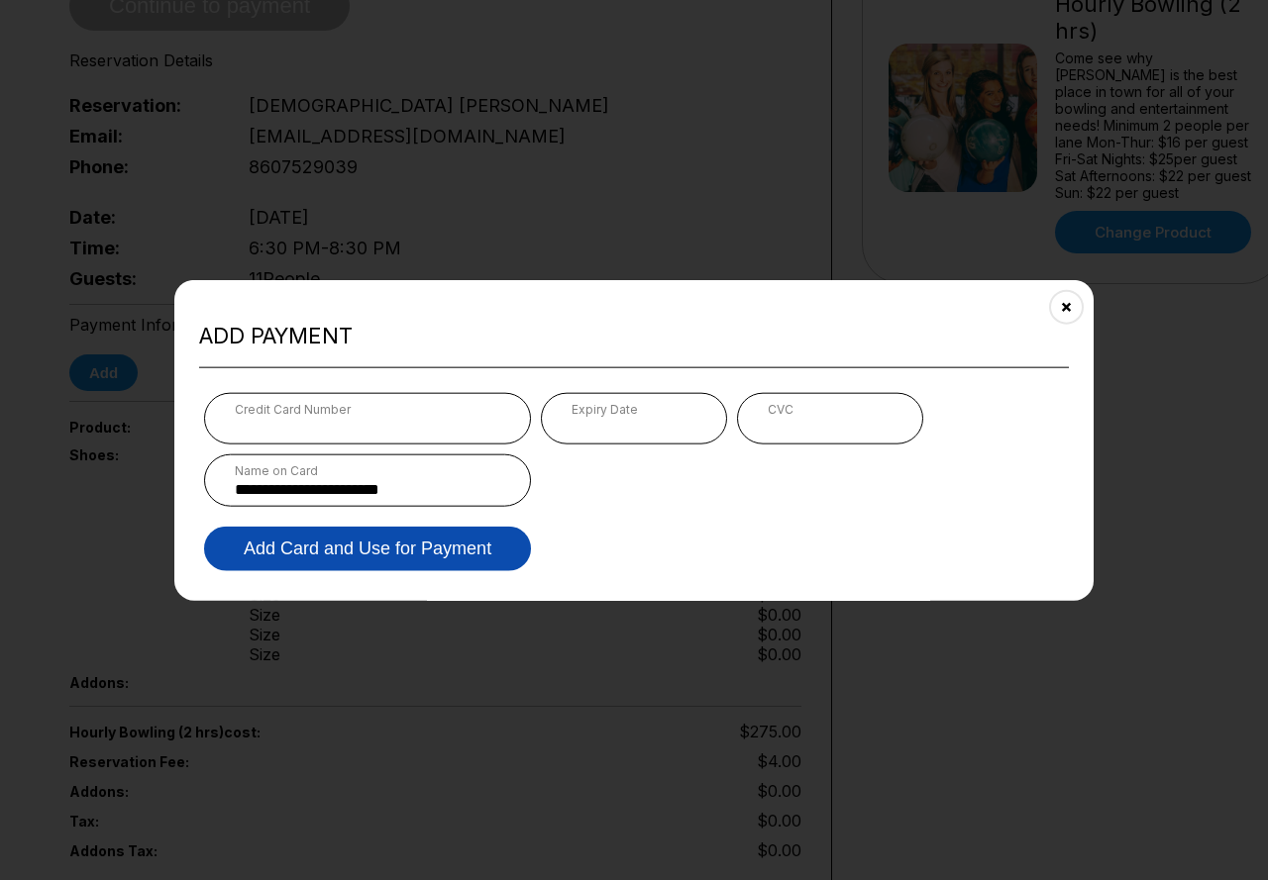
type input "**********"
click at [348, 557] on button "Add Card and Use for Payment" at bounding box center [367, 549] width 327 height 45
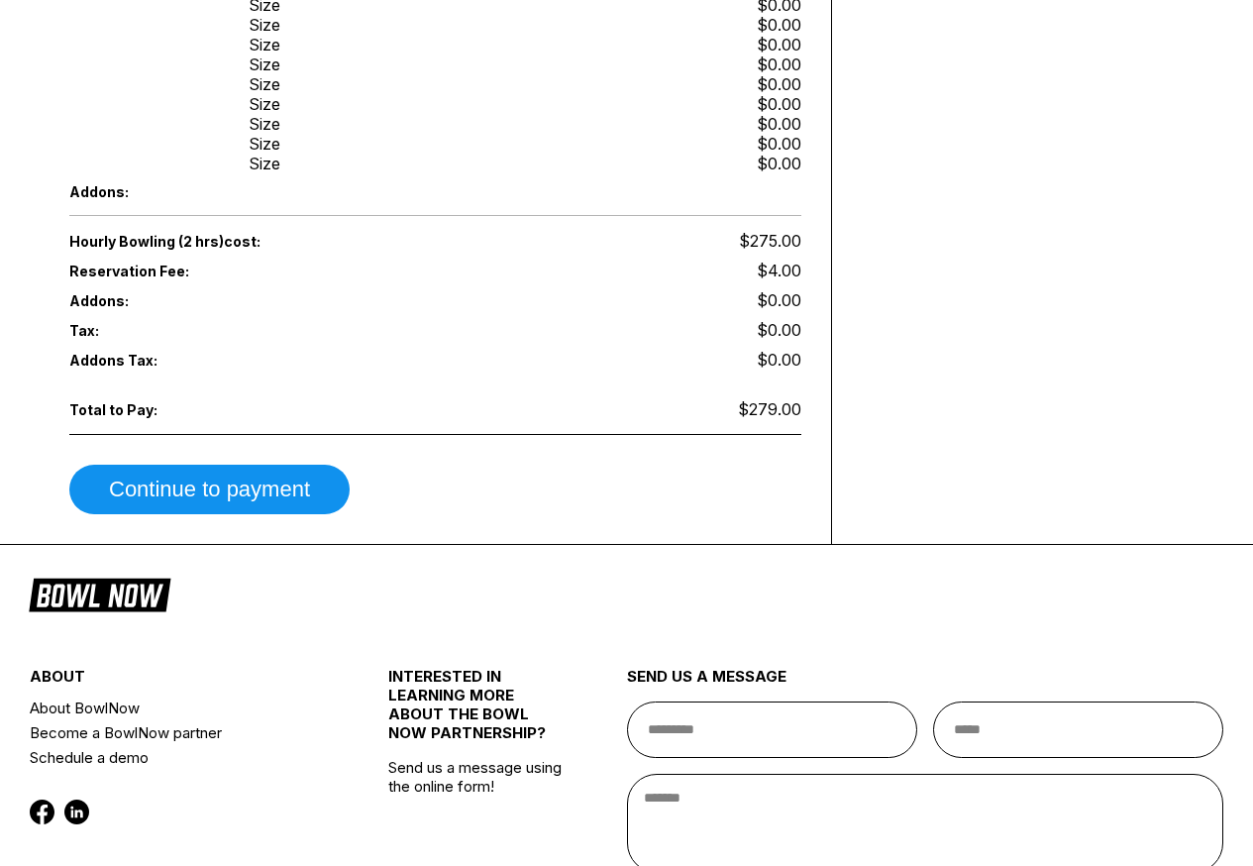
scroll to position [891, 0]
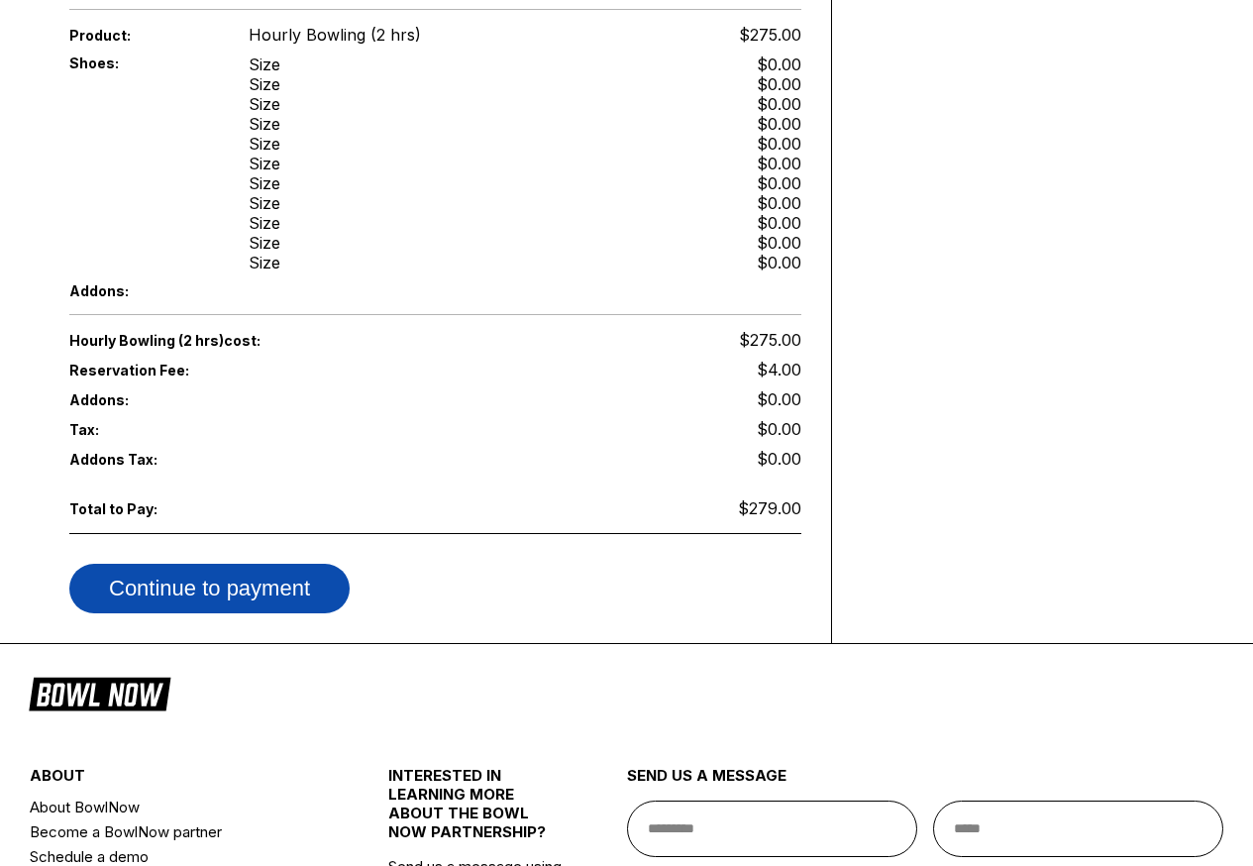
click at [241, 568] on button "Continue to payment" at bounding box center [209, 589] width 280 height 50
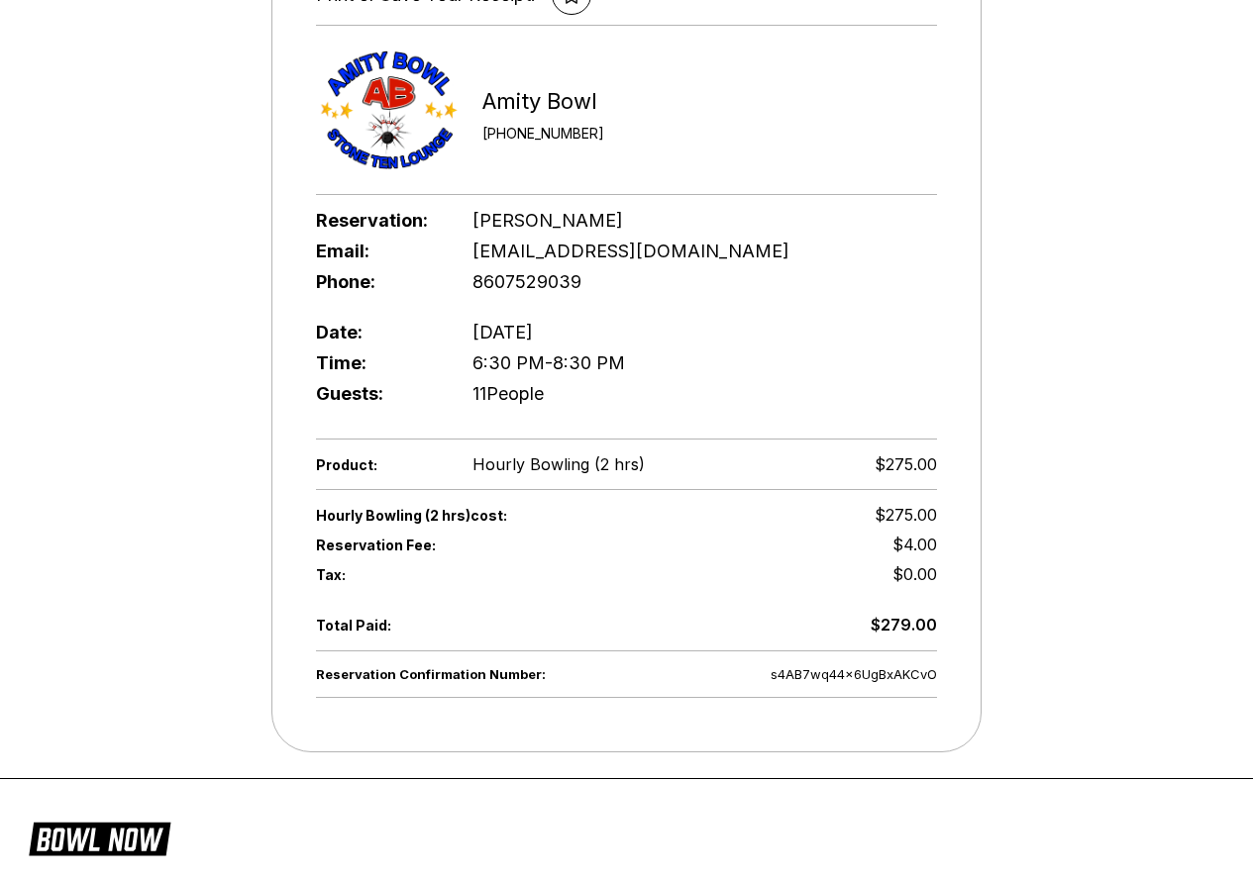
scroll to position [99, 0]
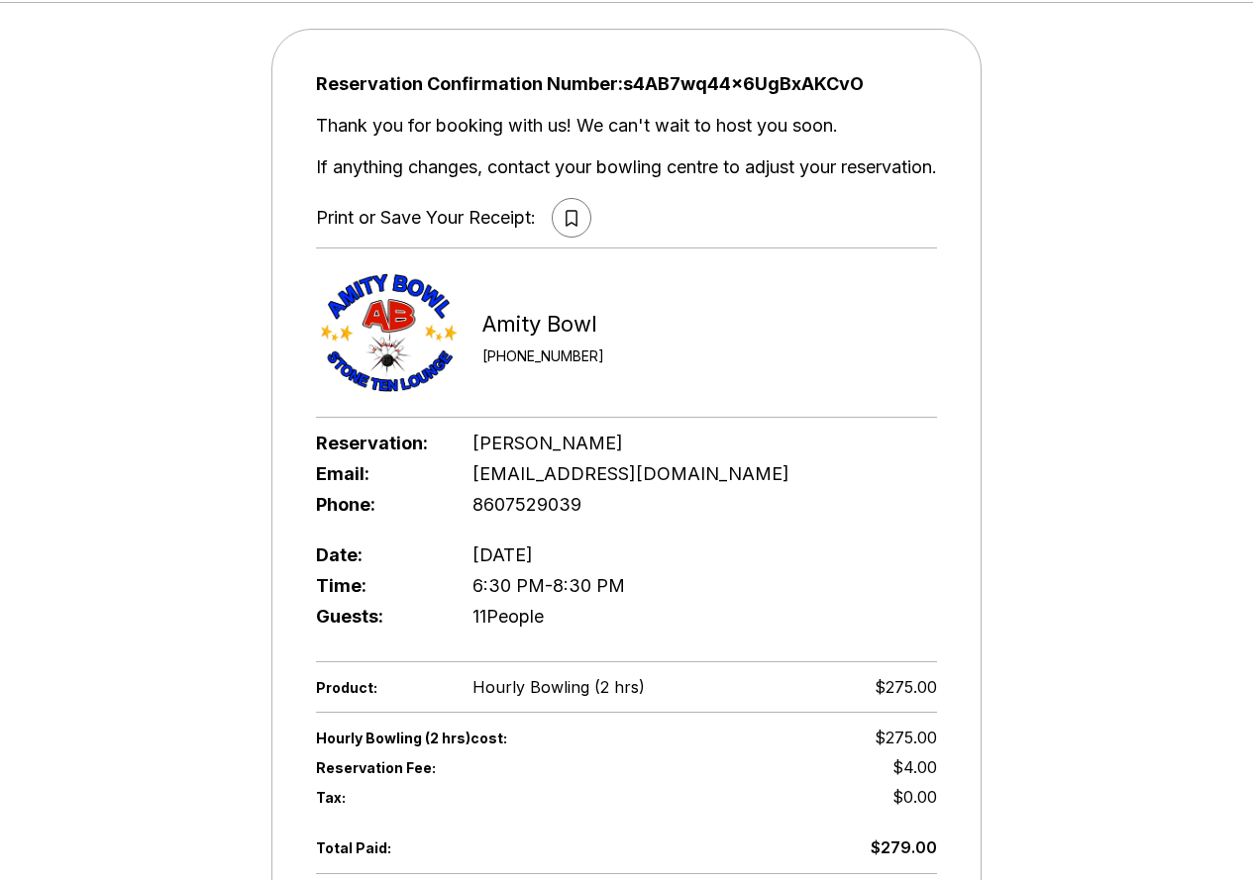
click at [567, 215] on icon at bounding box center [572, 218] width 12 height 17
